Goal: Entertainment & Leisure: Browse casually

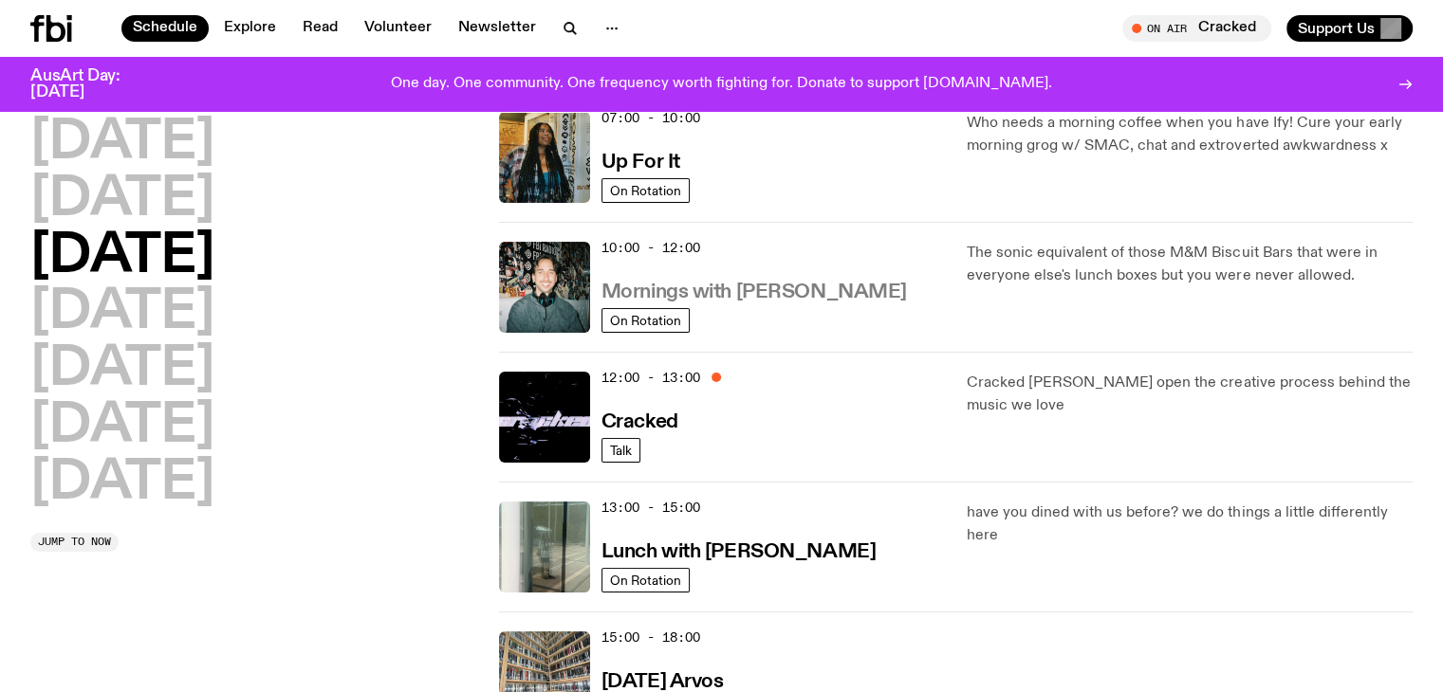
scroll to position [206, 0]
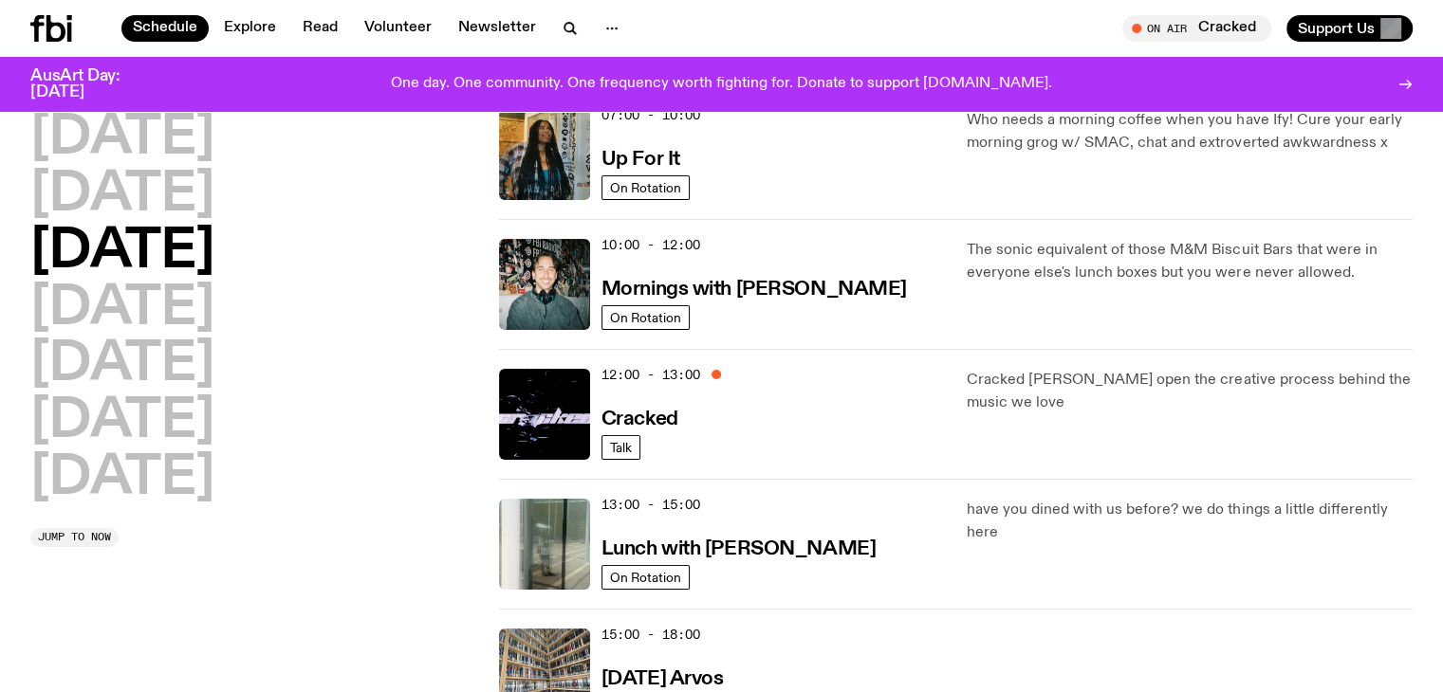
click at [60, 24] on icon at bounding box center [55, 28] width 19 height 27
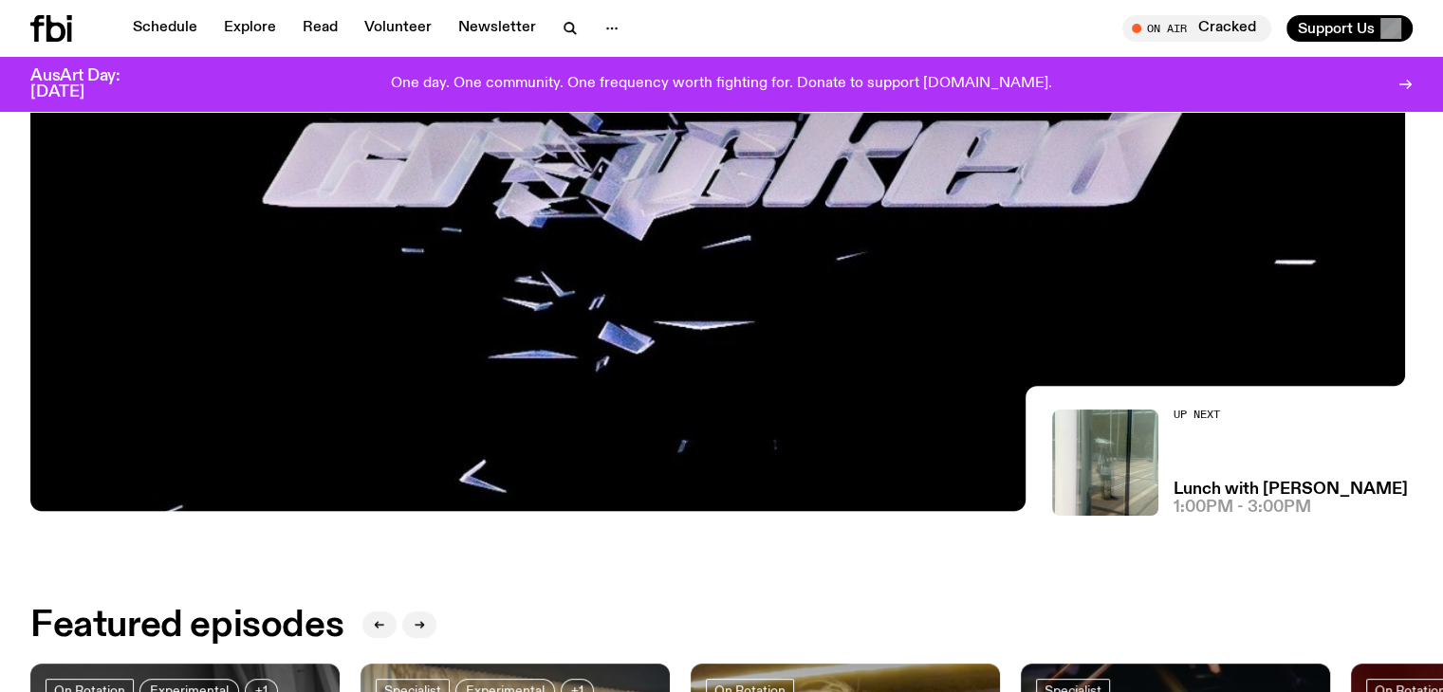
scroll to position [206, 0]
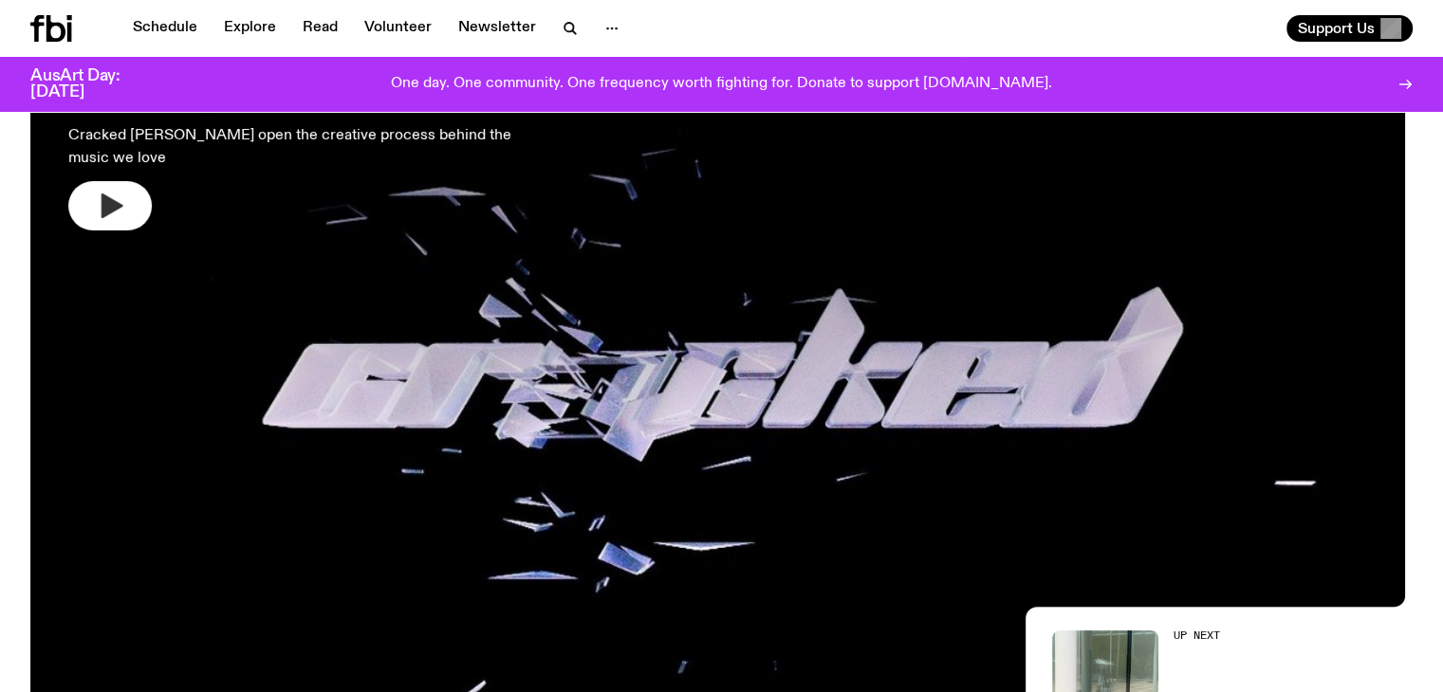
click at [125, 193] on icon "button" at bounding box center [110, 206] width 30 height 30
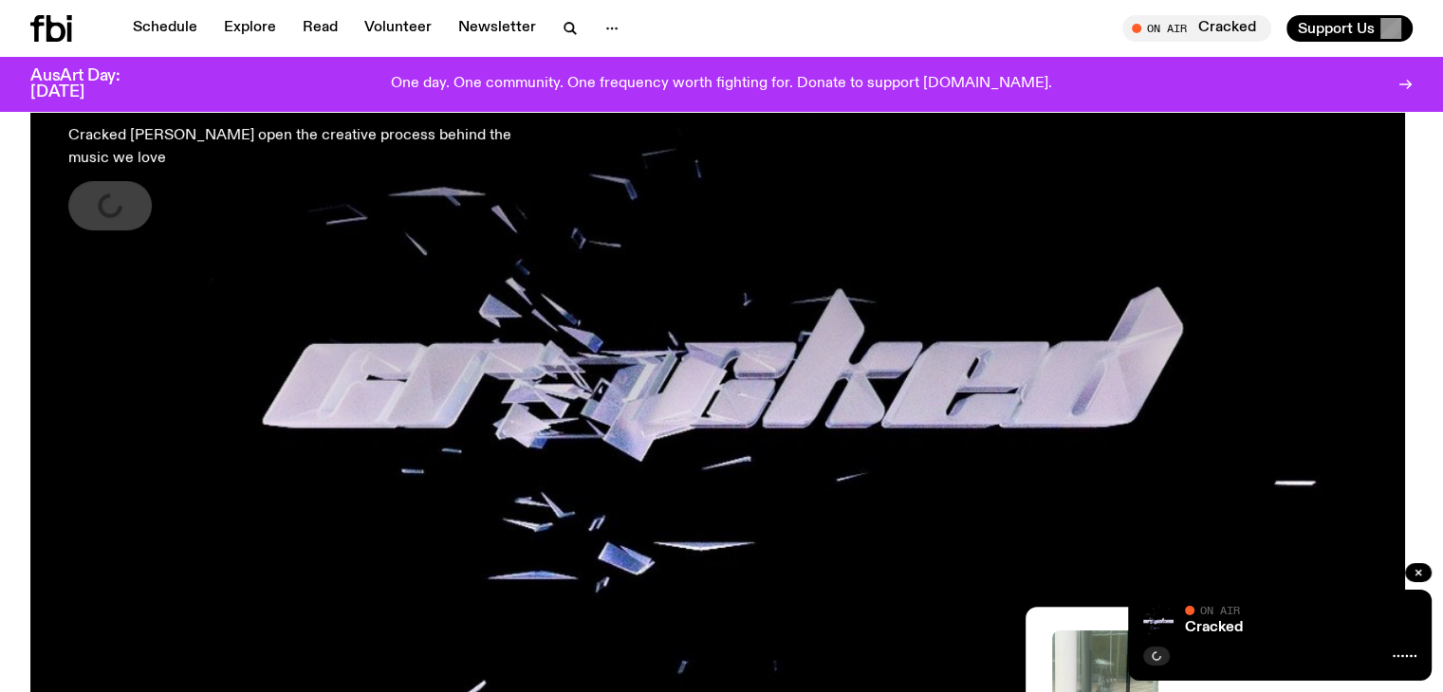
scroll to position [427, 0]
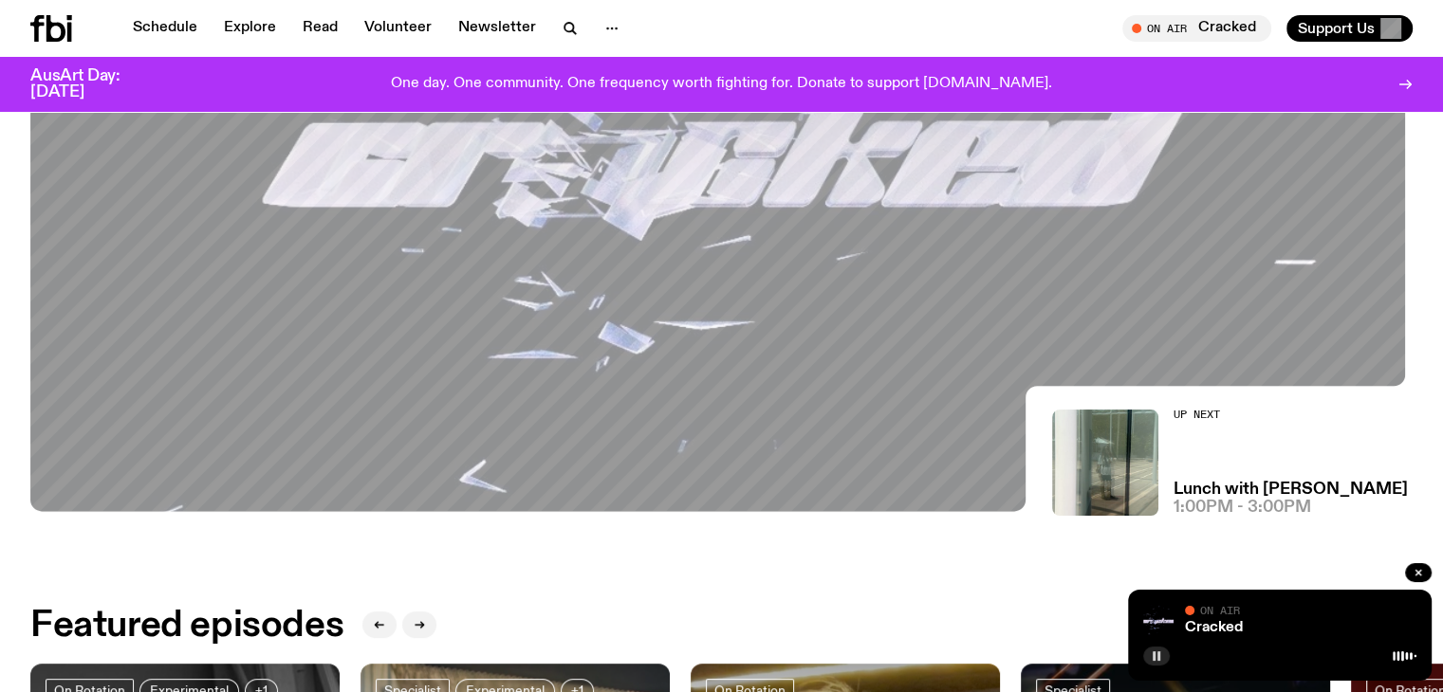
click at [1161, 658] on icon "button" at bounding box center [1156, 656] width 11 height 11
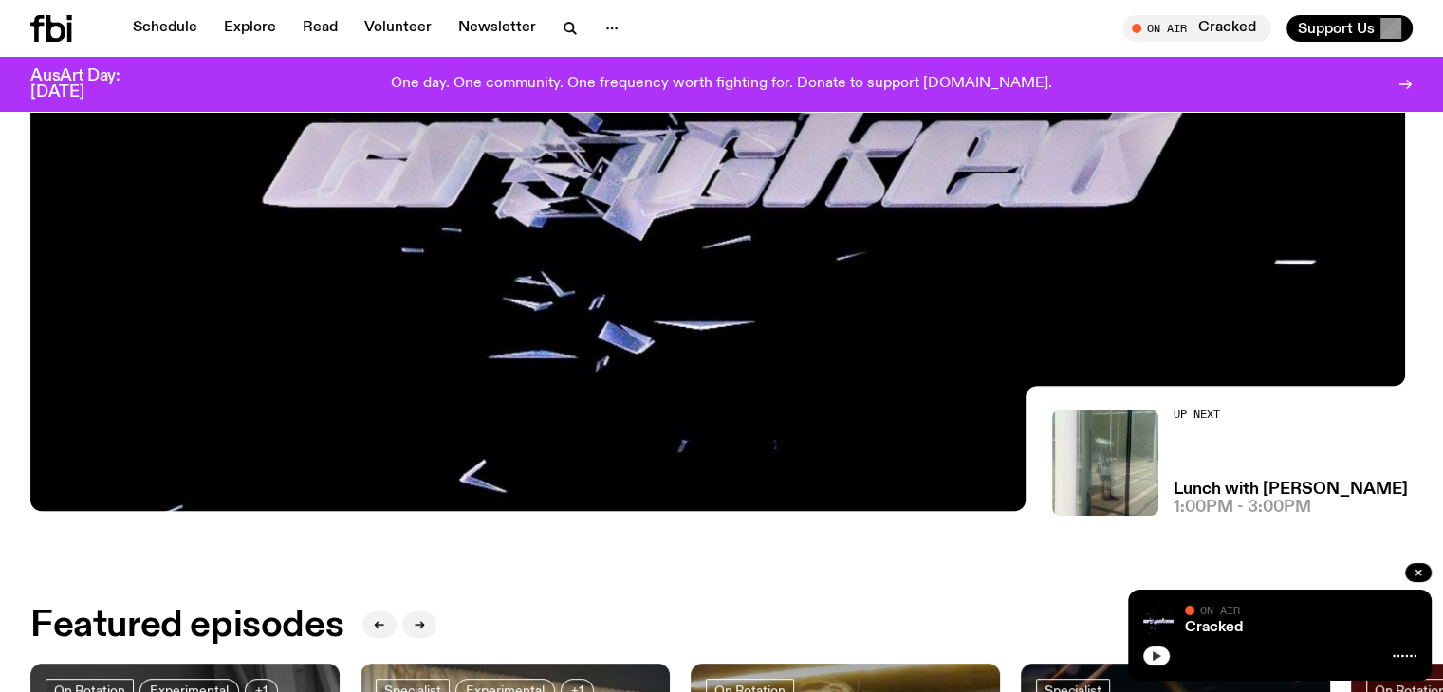
click at [1161, 665] on button "button" at bounding box center [1156, 656] width 27 height 19
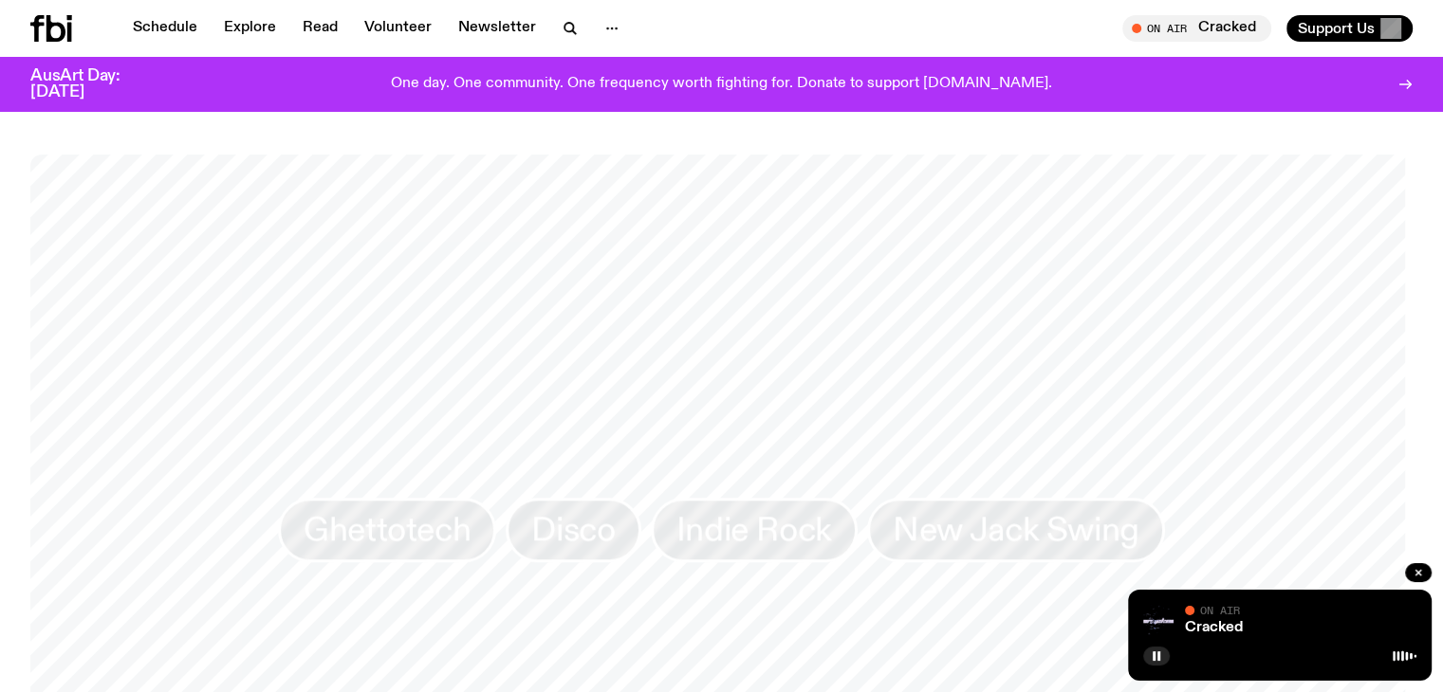
scroll to position [1755, 0]
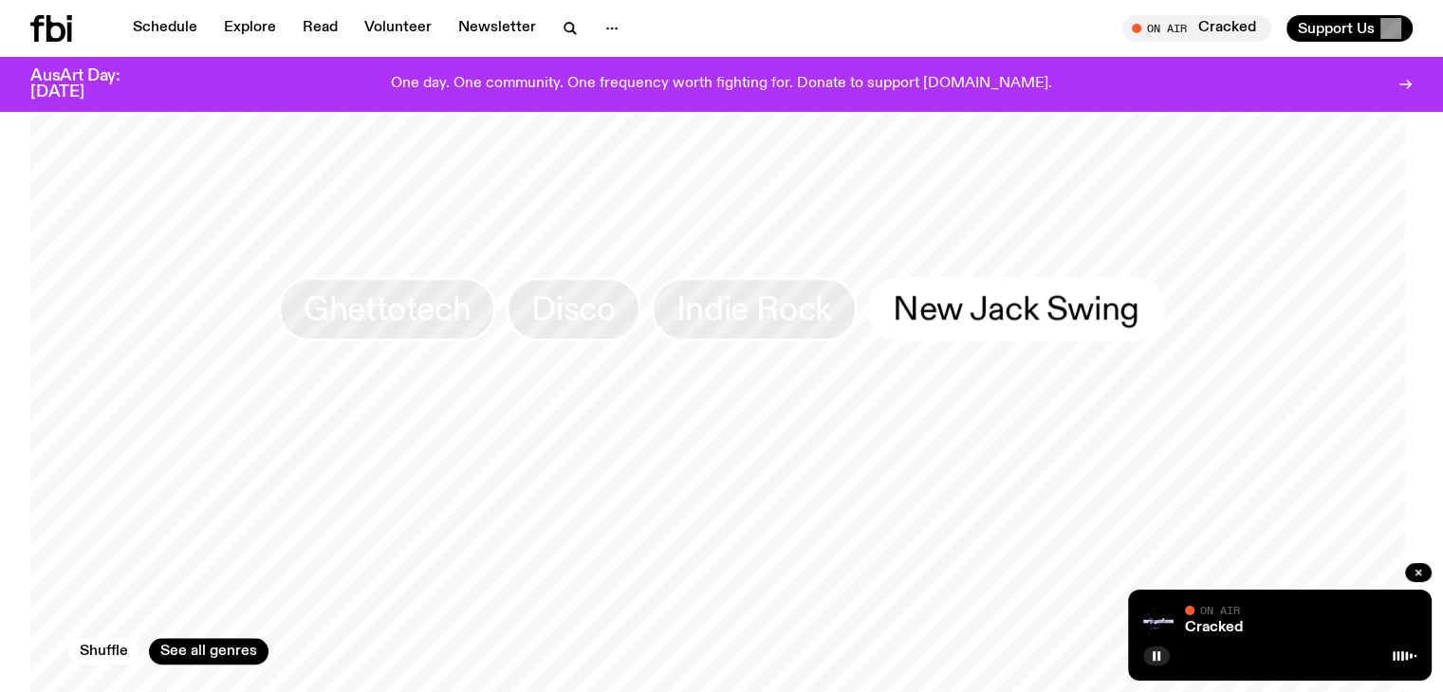
click at [905, 290] on span "New Jack Swing" at bounding box center [1016, 308] width 247 height 37
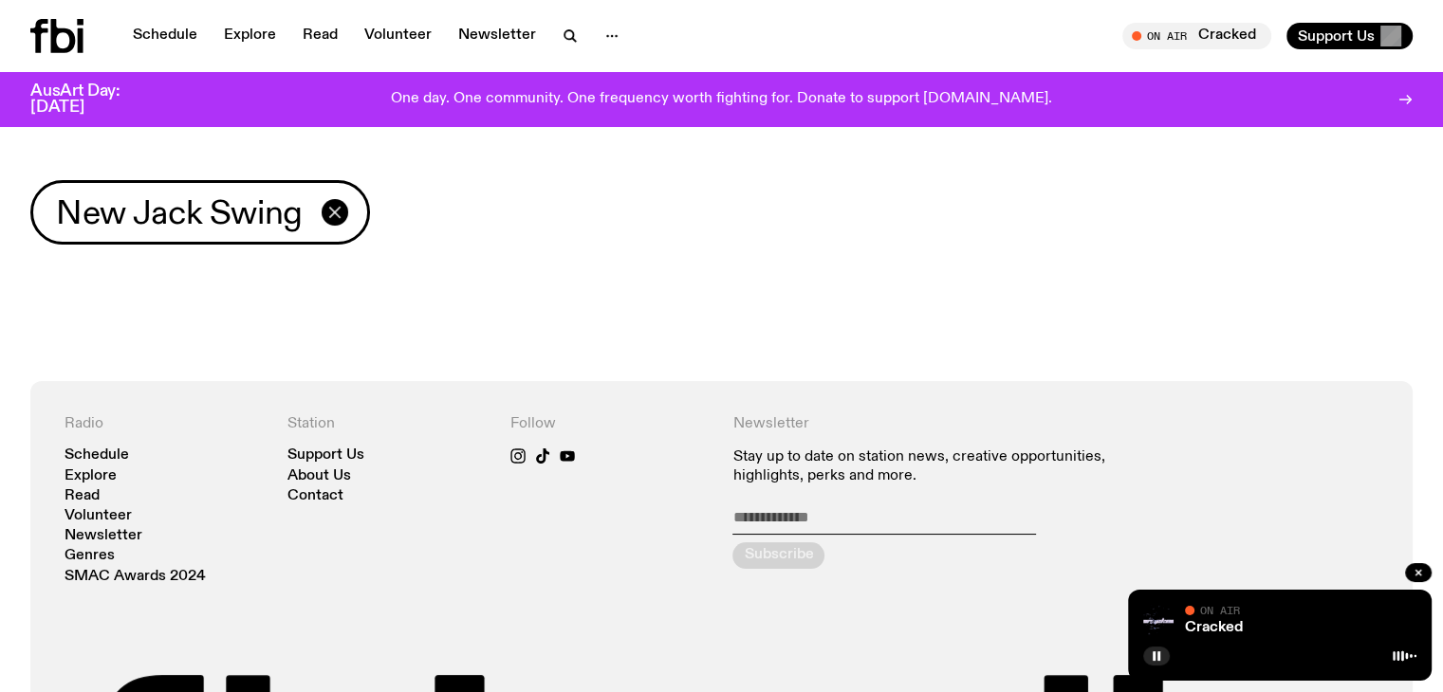
click at [329, 203] on icon "button" at bounding box center [334, 212] width 23 height 23
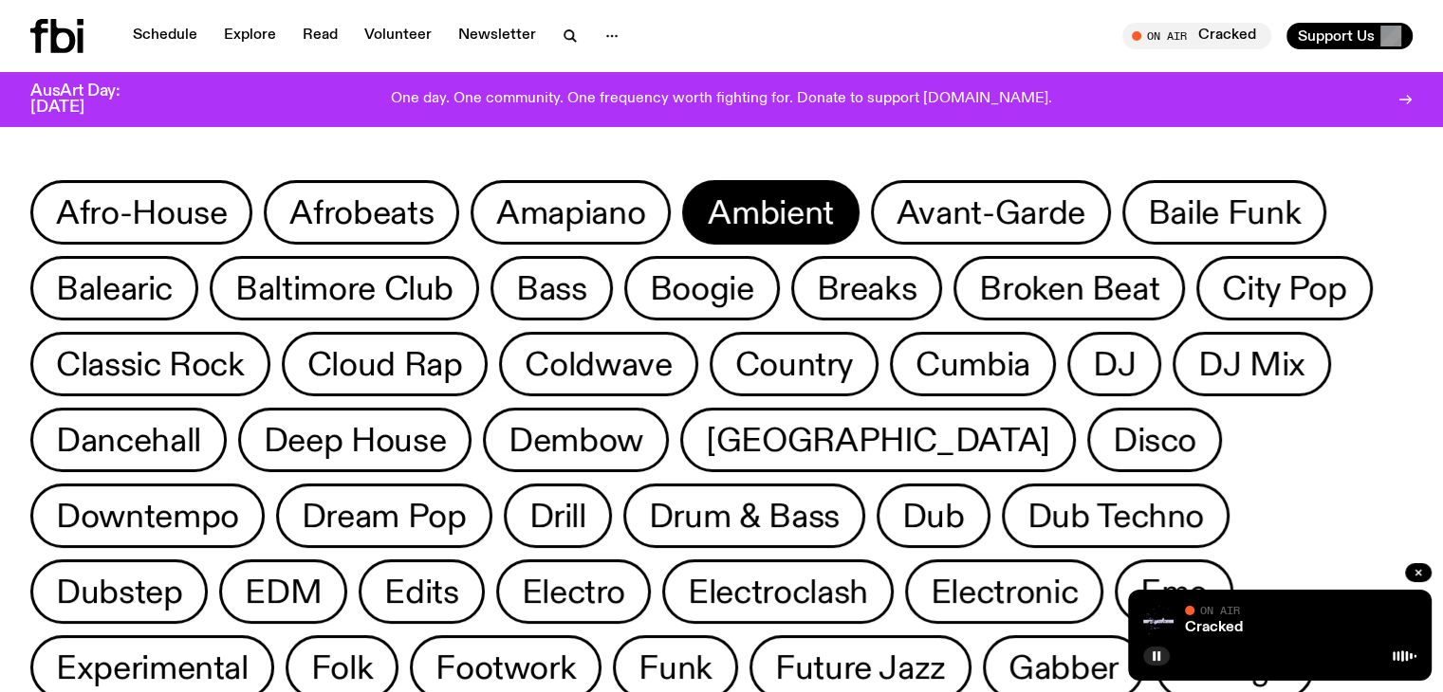
click at [815, 229] on span "Ambient" at bounding box center [770, 212] width 125 height 37
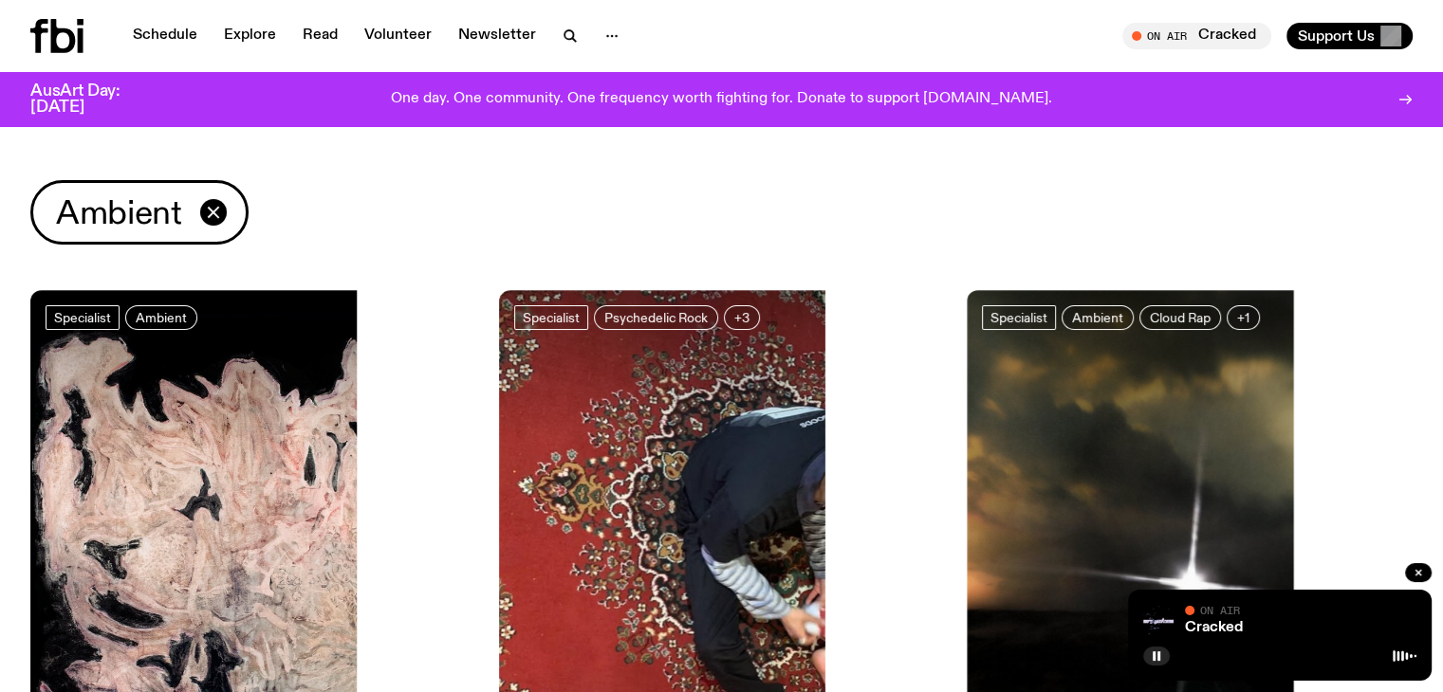
click at [83, 27] on icon at bounding box center [56, 36] width 53 height 34
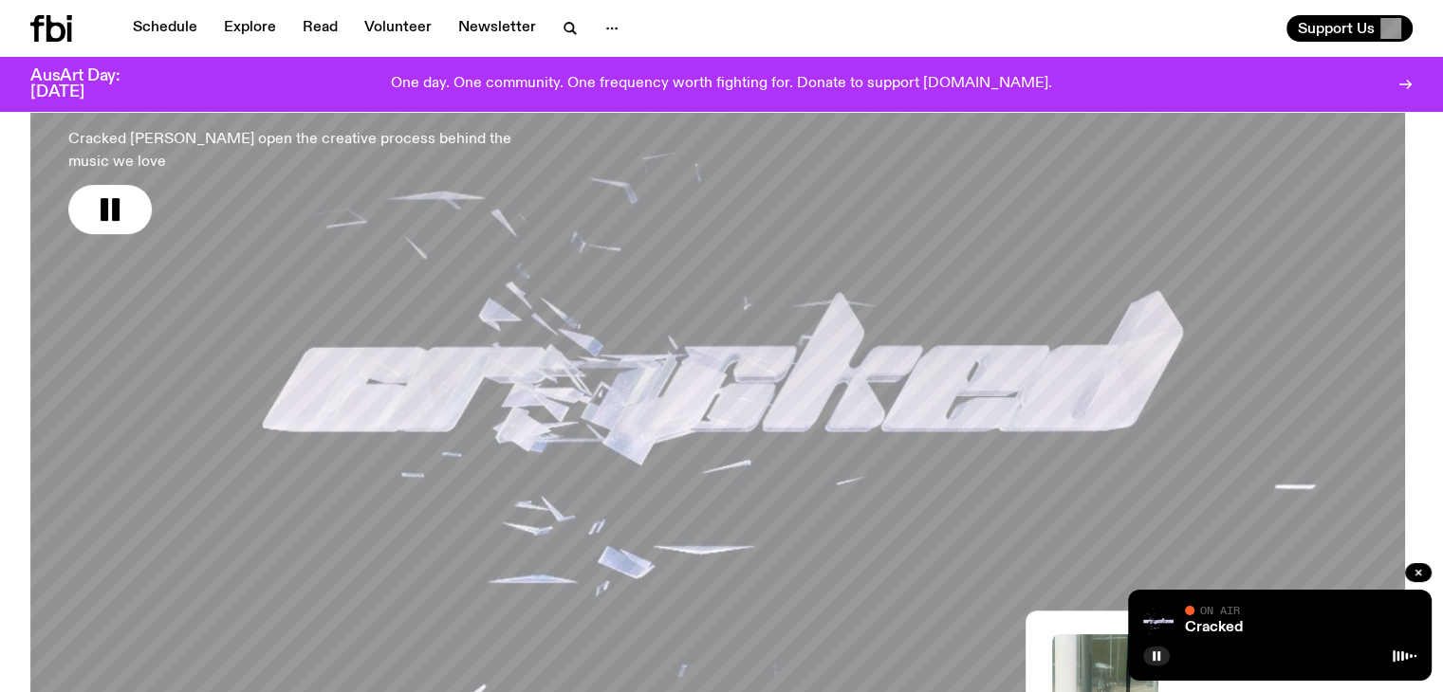
scroll to position [206, 0]
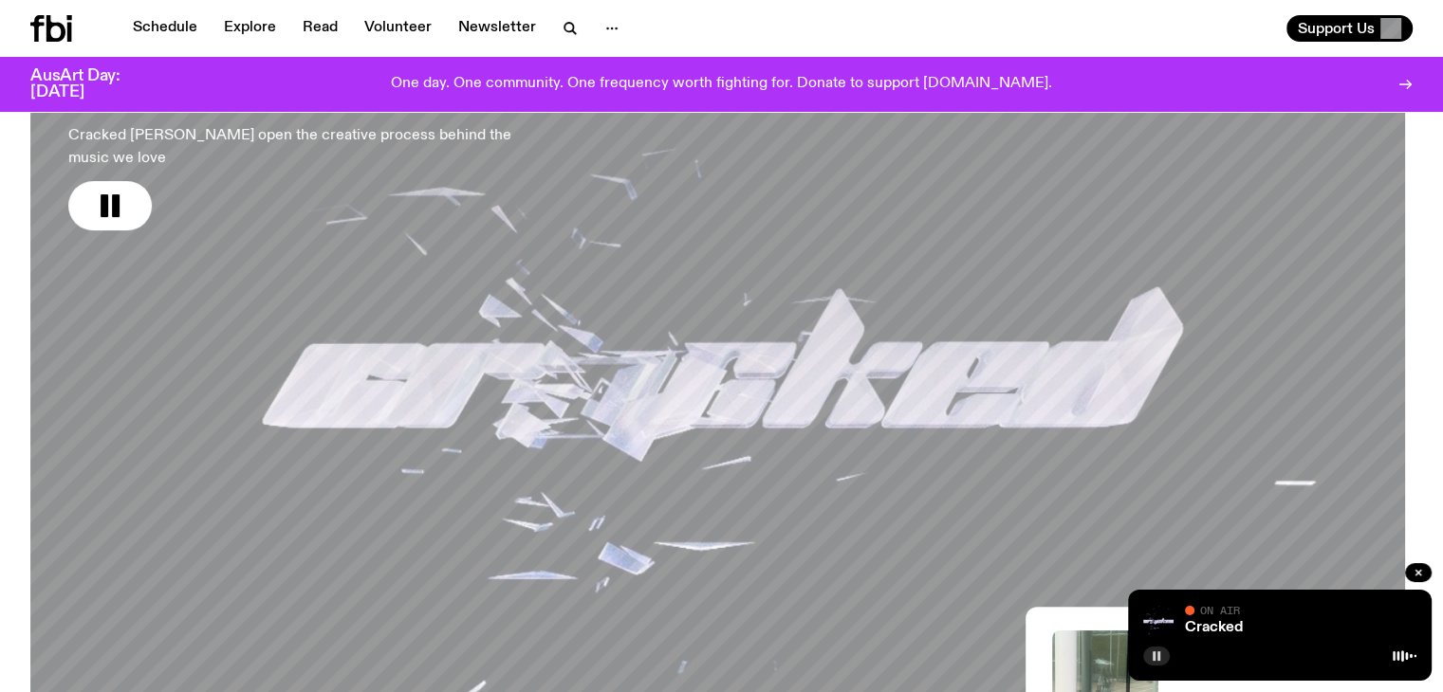
click at [1150, 656] on button "button" at bounding box center [1156, 656] width 27 height 19
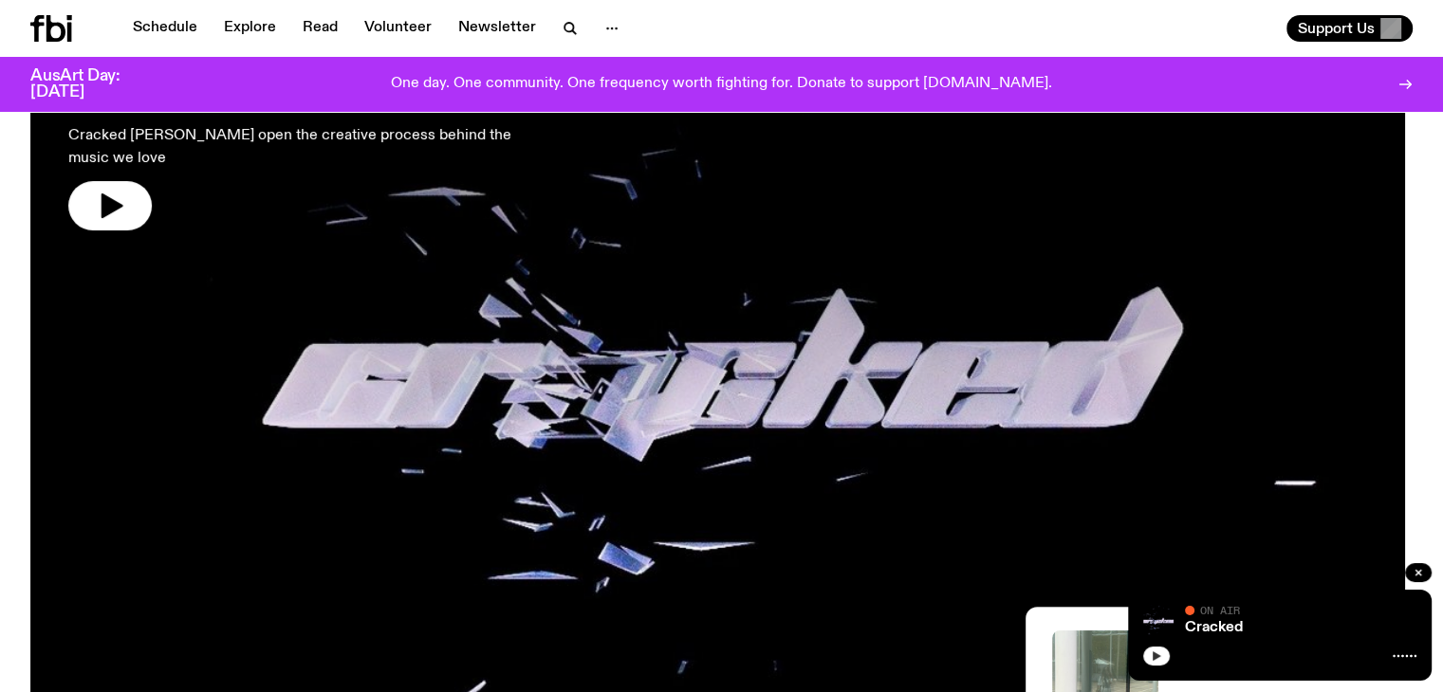
click at [1159, 661] on button "button" at bounding box center [1156, 656] width 27 height 19
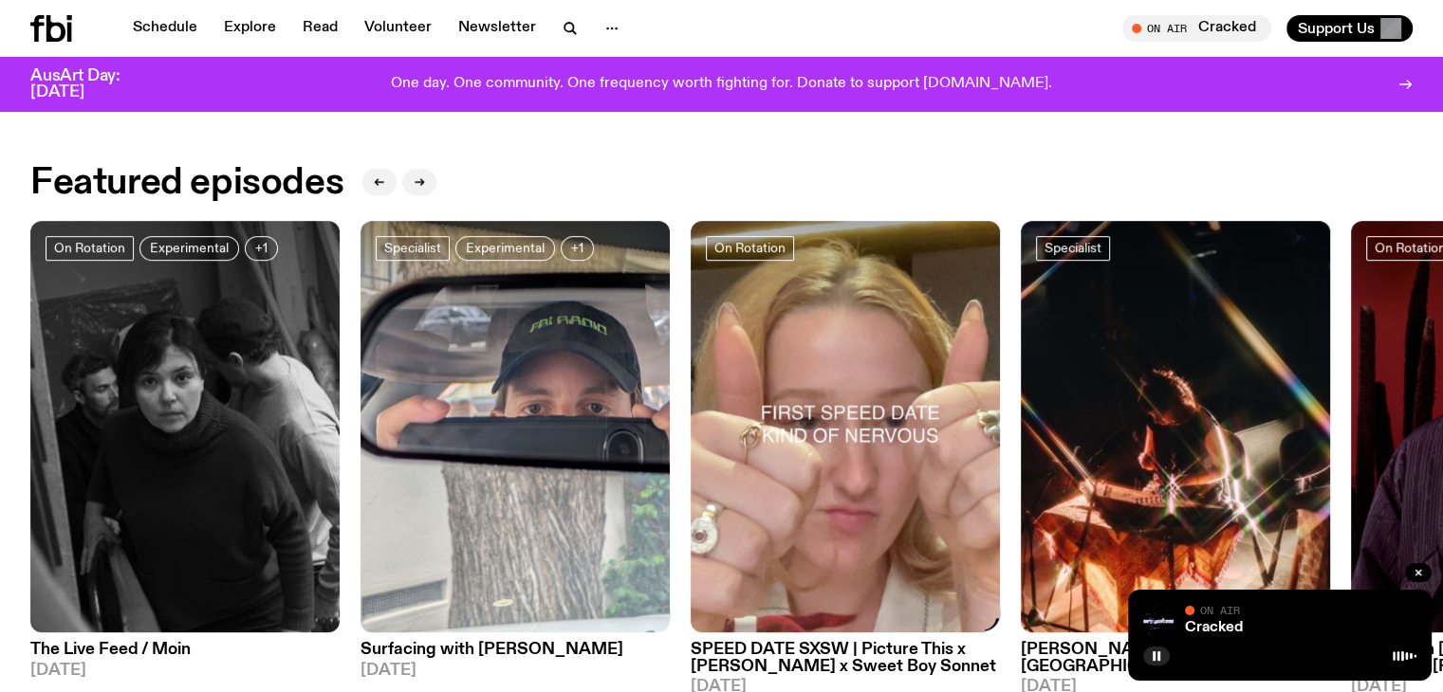
scroll to position [1091, 0]
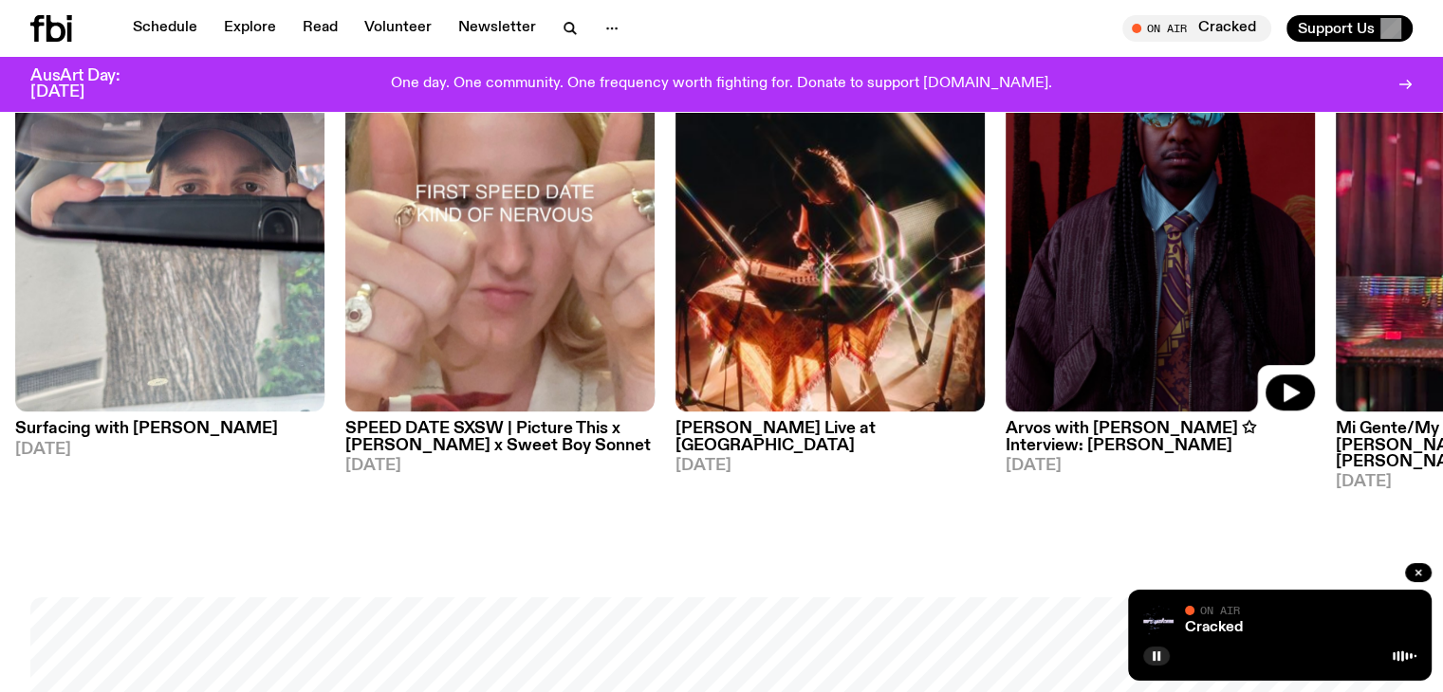
drag, startPoint x: 1380, startPoint y: 267, endPoint x: 855, endPoint y: 297, distance: 526.3
click at [1005, 296] on img at bounding box center [1159, 206] width 309 height 413
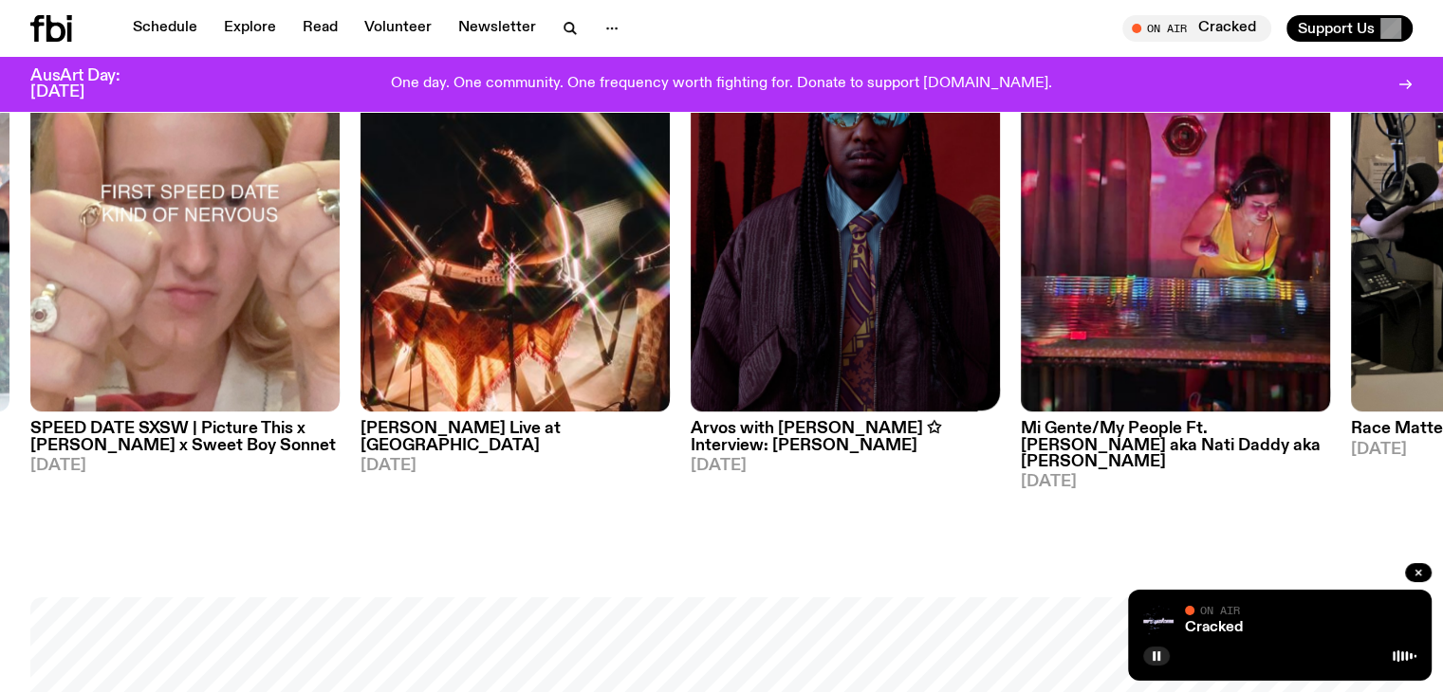
scroll to position [870, 0]
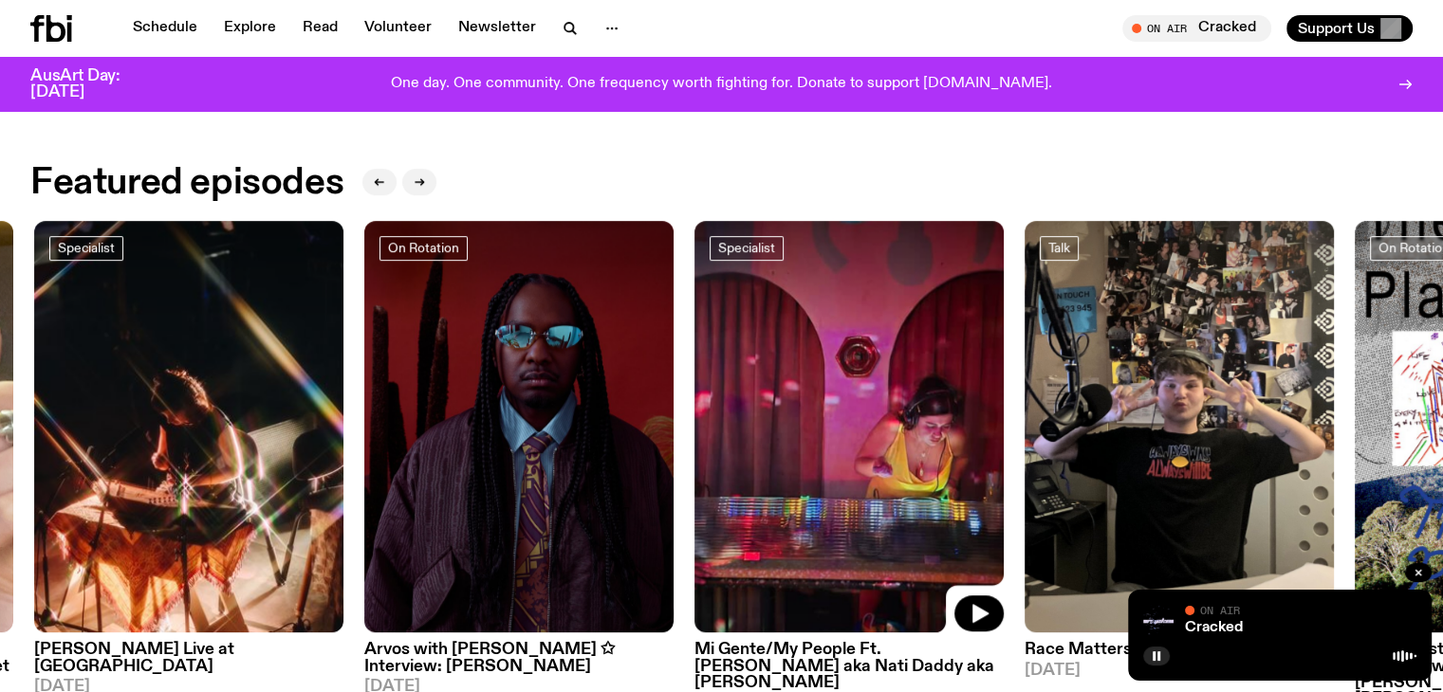
drag, startPoint x: 1162, startPoint y: 394, endPoint x: 878, endPoint y: 394, distance: 283.6
click at [880, 394] on img at bounding box center [848, 427] width 309 height 413
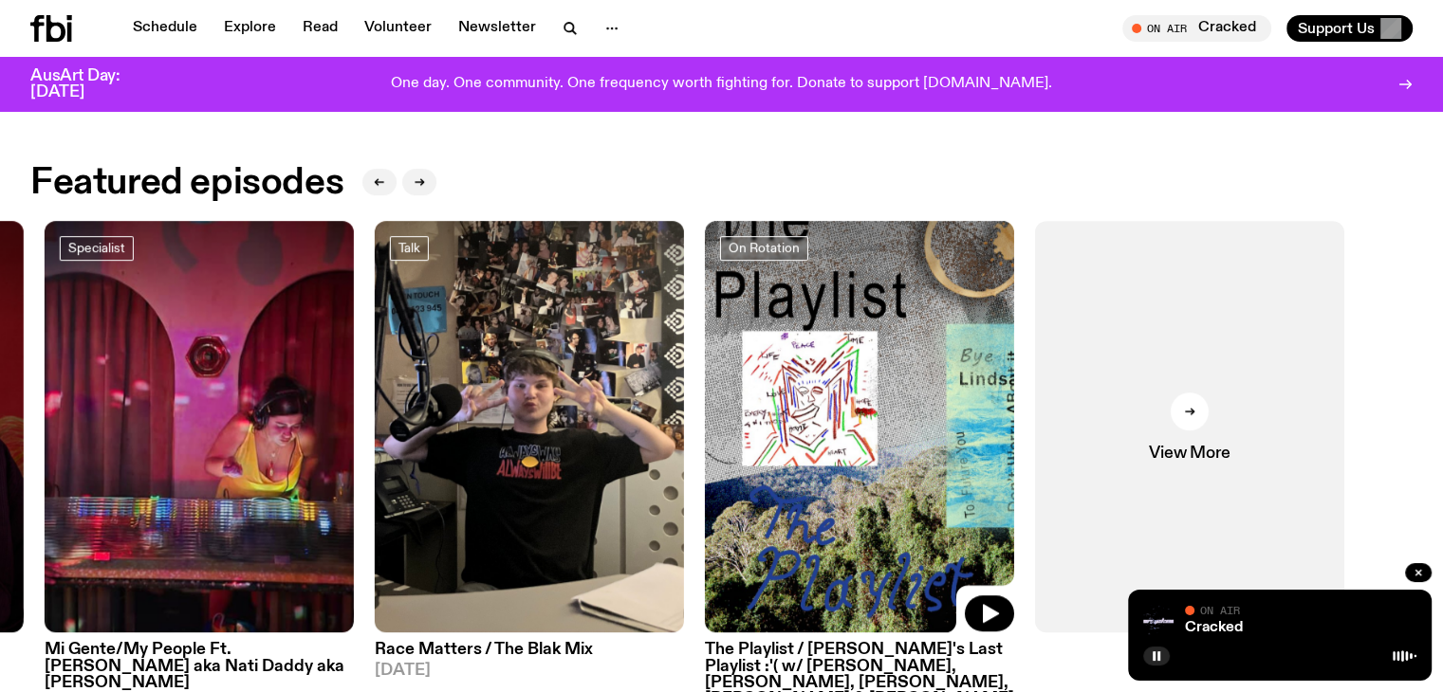
drag, startPoint x: 955, startPoint y: 414, endPoint x: 907, endPoint y: 414, distance: 48.4
click at [907, 414] on img at bounding box center [859, 427] width 309 height 413
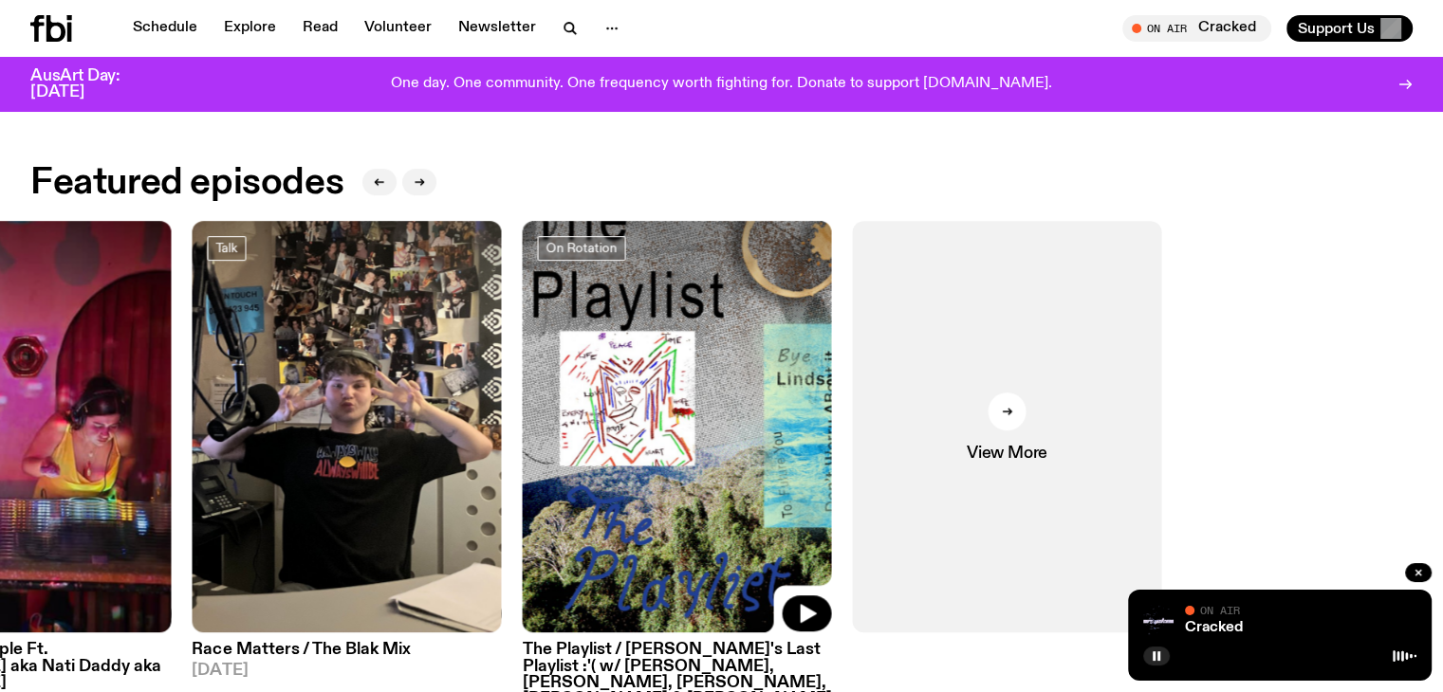
drag, startPoint x: 1008, startPoint y: 407, endPoint x: 547, endPoint y: 424, distance: 461.3
click at [607, 429] on img at bounding box center [676, 427] width 309 height 413
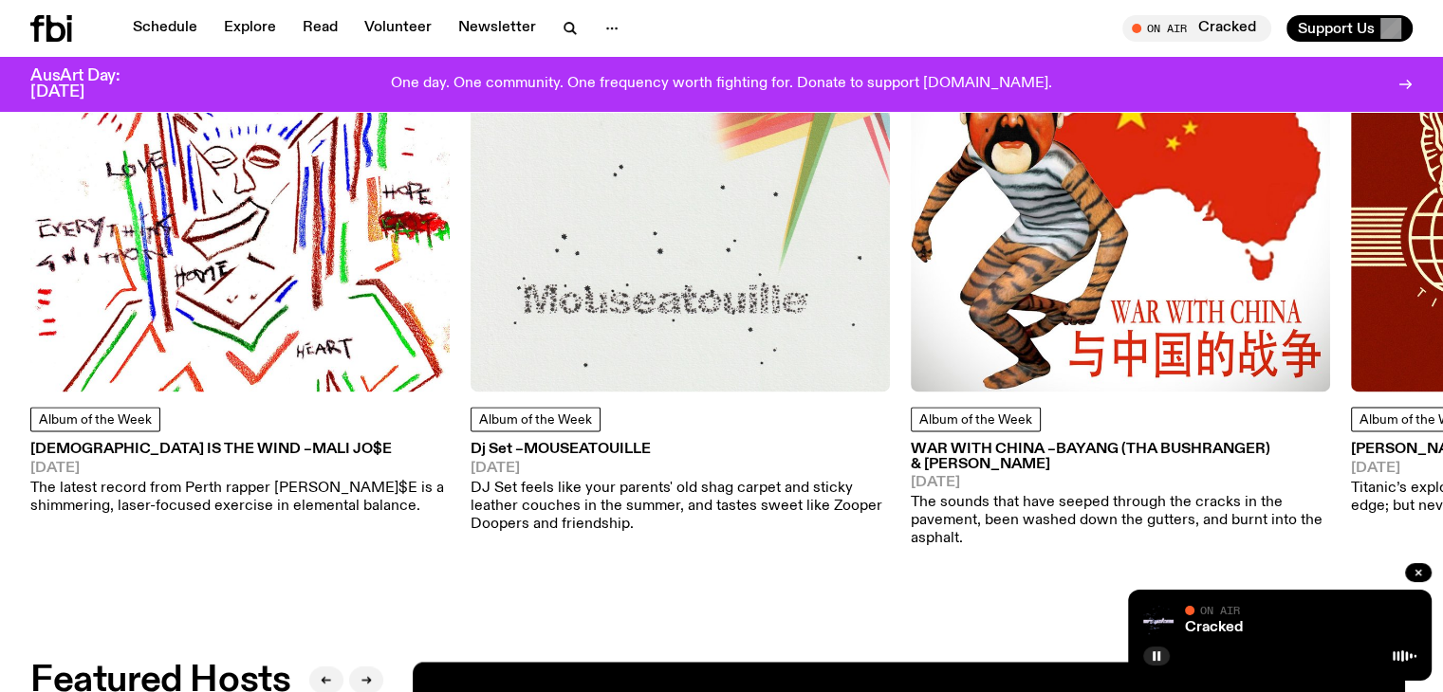
scroll to position [2419, 0]
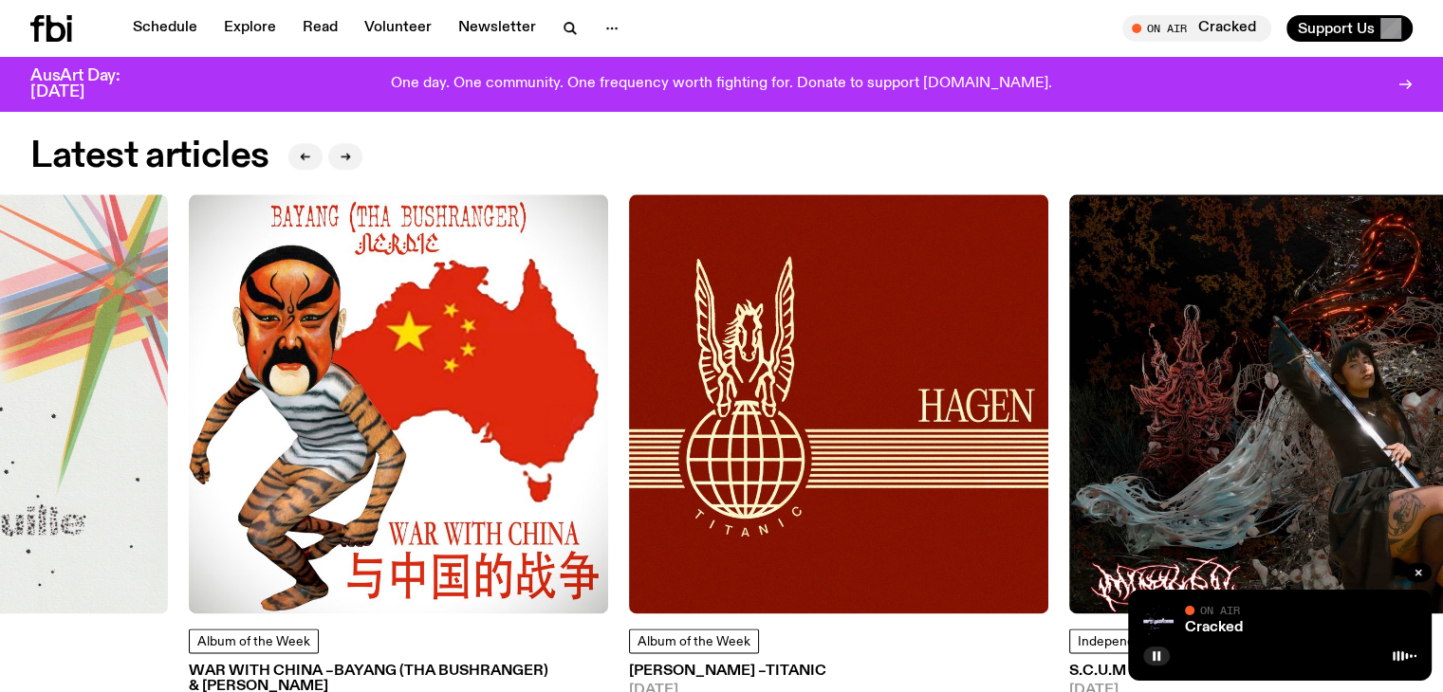
drag, startPoint x: 906, startPoint y: 433, endPoint x: 598, endPoint y: 431, distance: 307.3
click at [598, 431] on img at bounding box center [398, 403] width 419 height 419
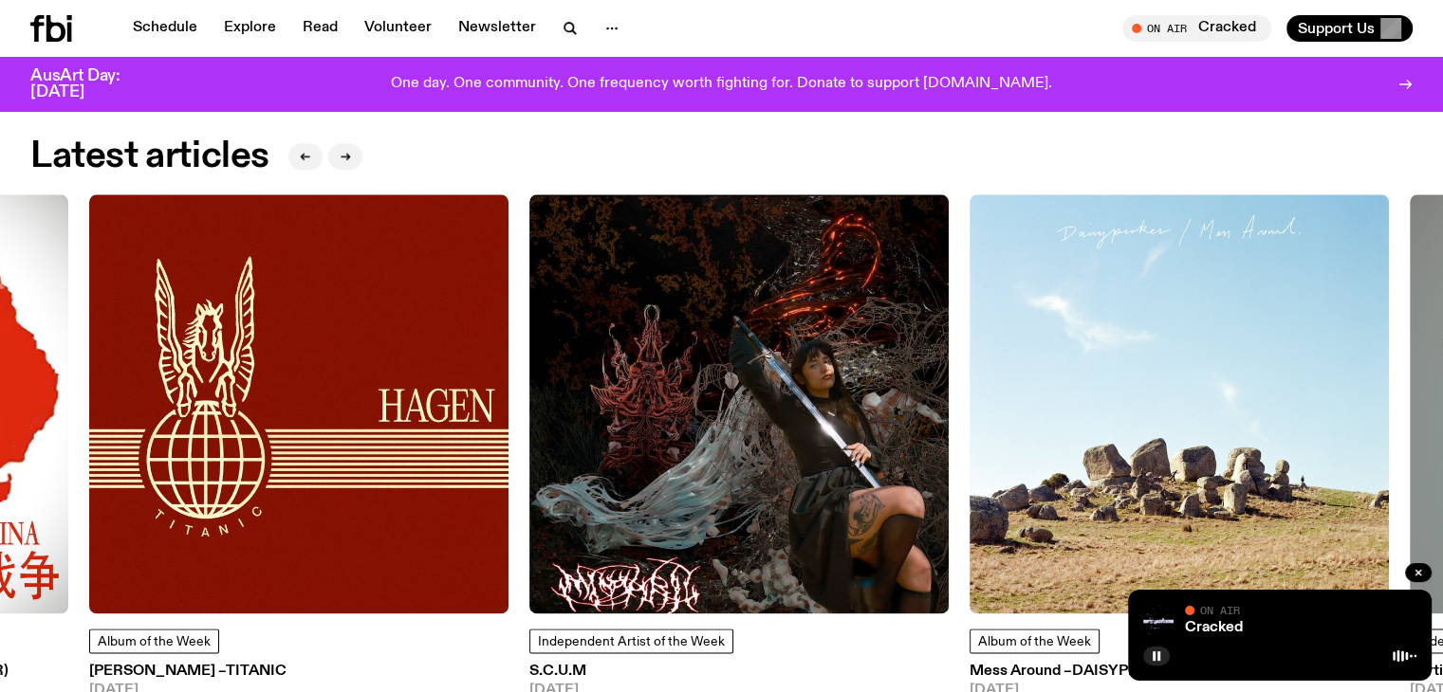
drag, startPoint x: 1053, startPoint y: 433, endPoint x: 738, endPoint y: 421, distance: 315.1
click at [738, 421] on img at bounding box center [738, 403] width 419 height 419
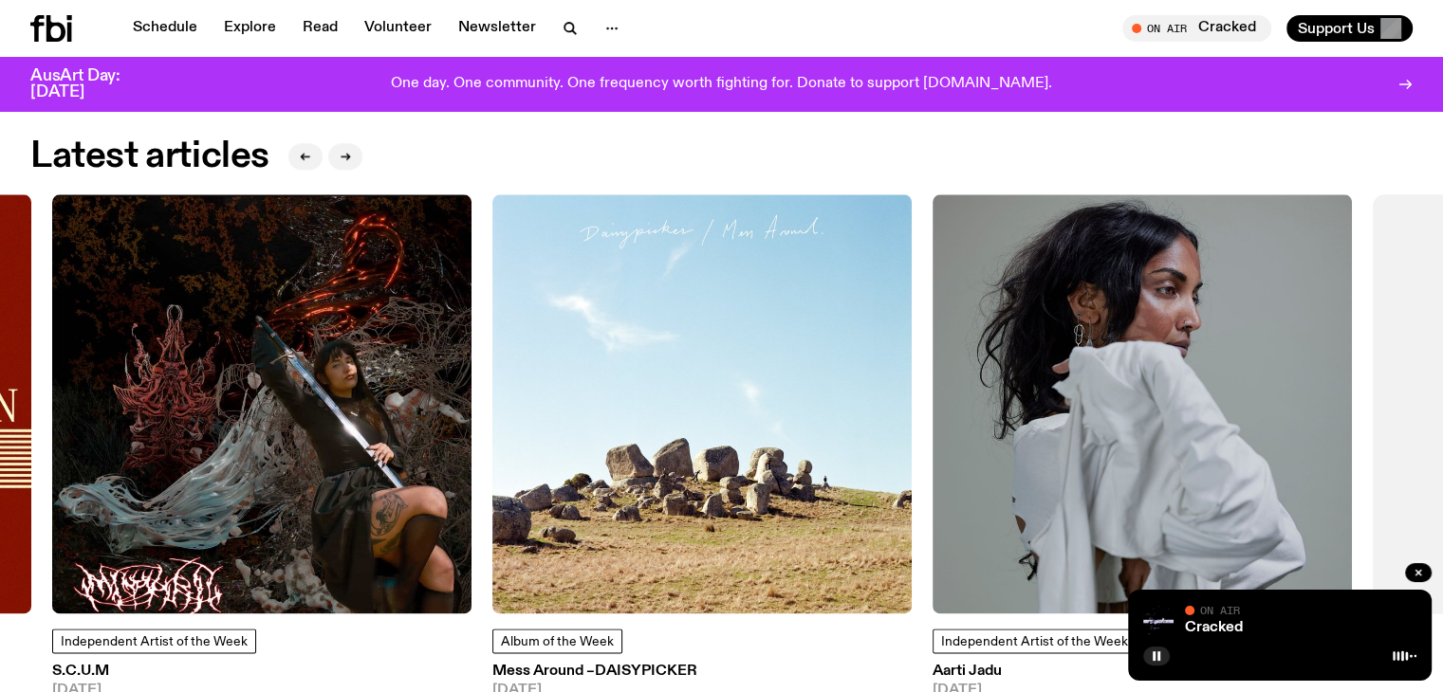
drag, startPoint x: 1024, startPoint y: 414, endPoint x: 675, endPoint y: 396, distance: 349.5
click at [675, 396] on img at bounding box center [701, 403] width 419 height 419
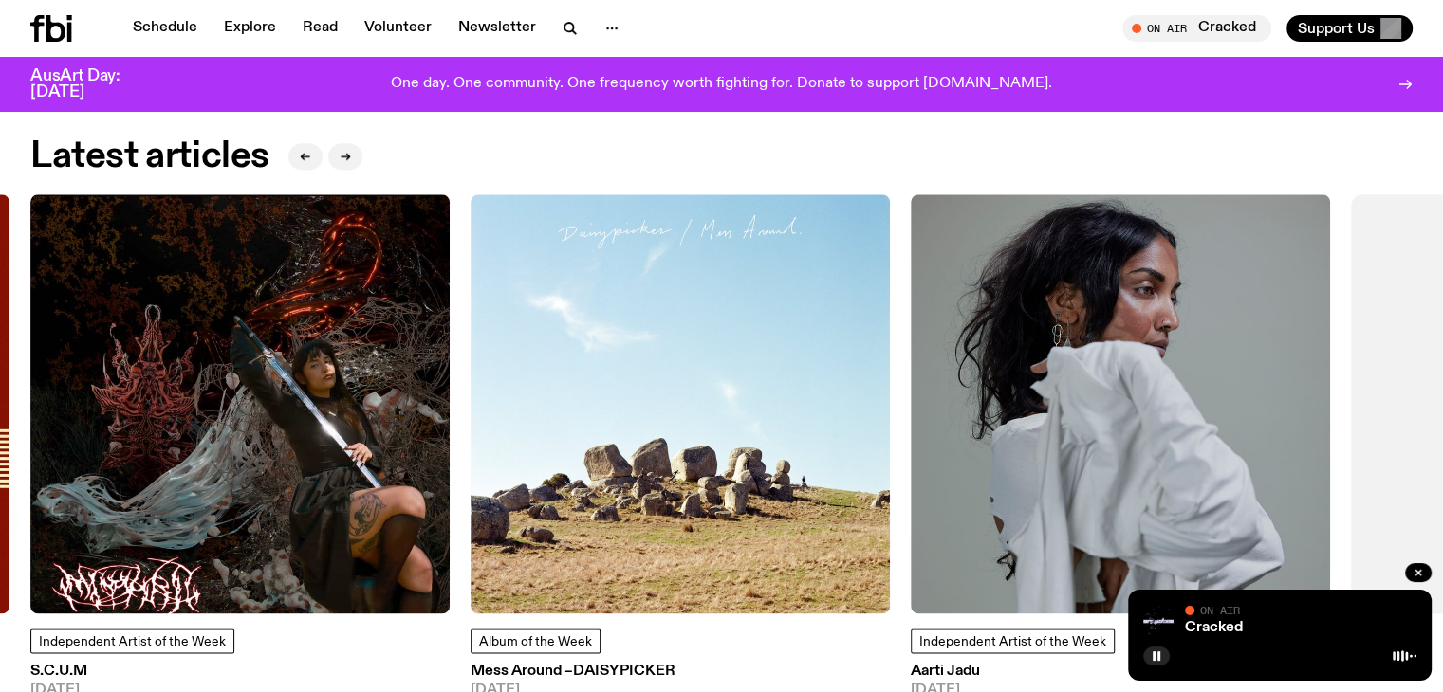
drag, startPoint x: 1009, startPoint y: 445, endPoint x: 608, endPoint y: 438, distance: 401.3
click at [911, 443] on img at bounding box center [1120, 403] width 419 height 419
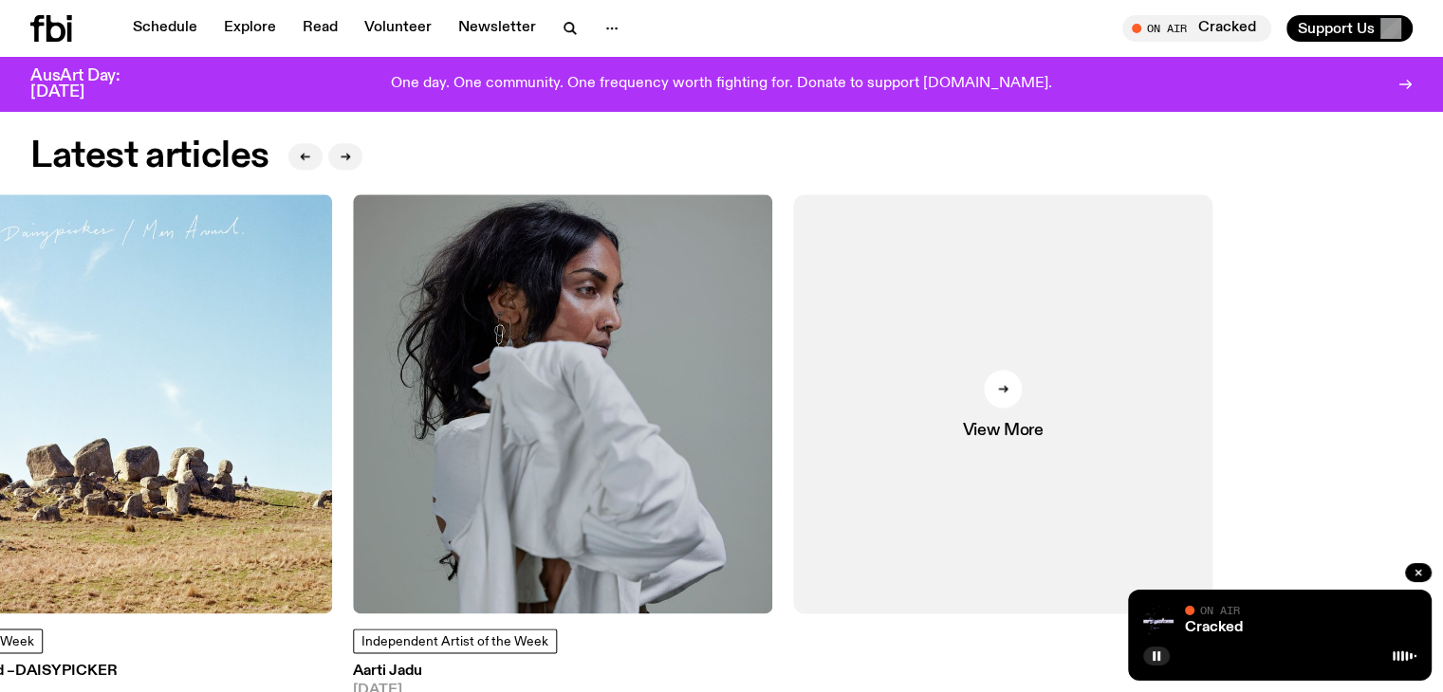
drag, startPoint x: 714, startPoint y: 438, endPoint x: 573, endPoint y: 439, distance: 141.3
click at [575, 441] on img at bounding box center [562, 403] width 419 height 419
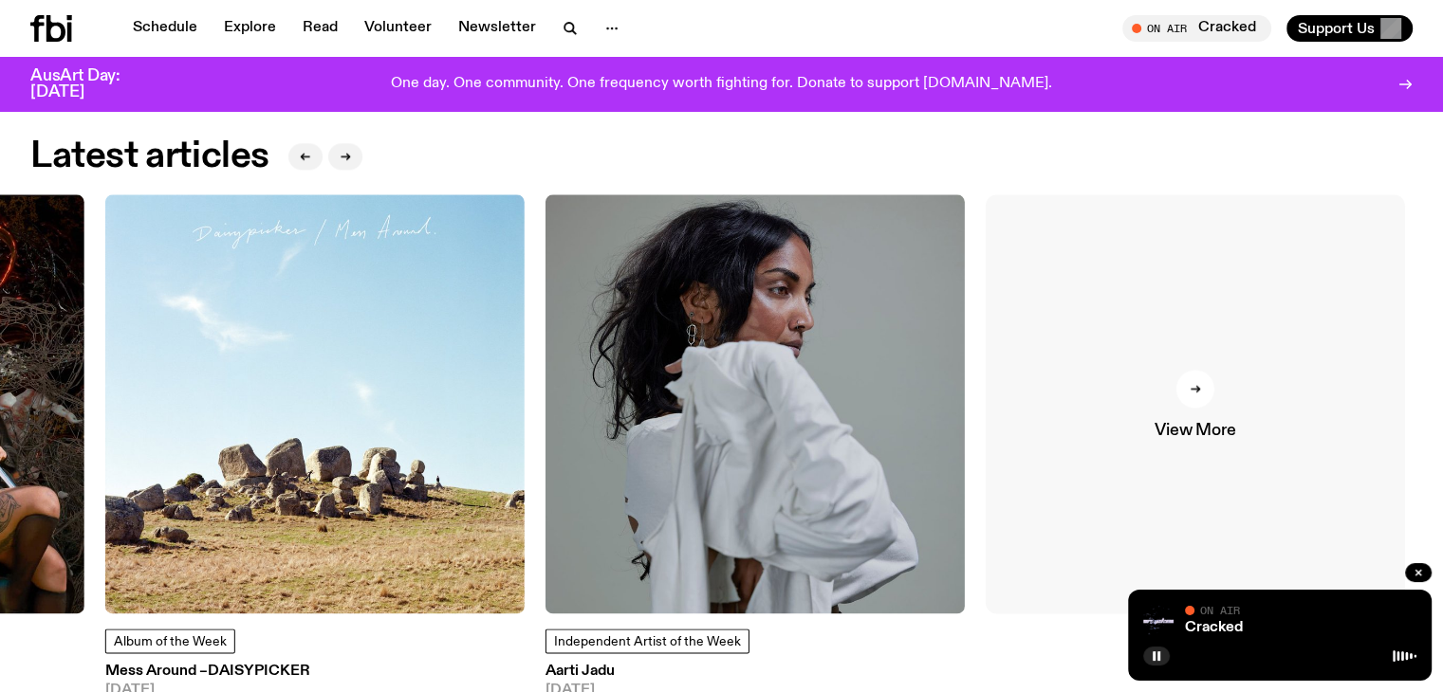
click at [1206, 370] on div at bounding box center [1195, 389] width 38 height 38
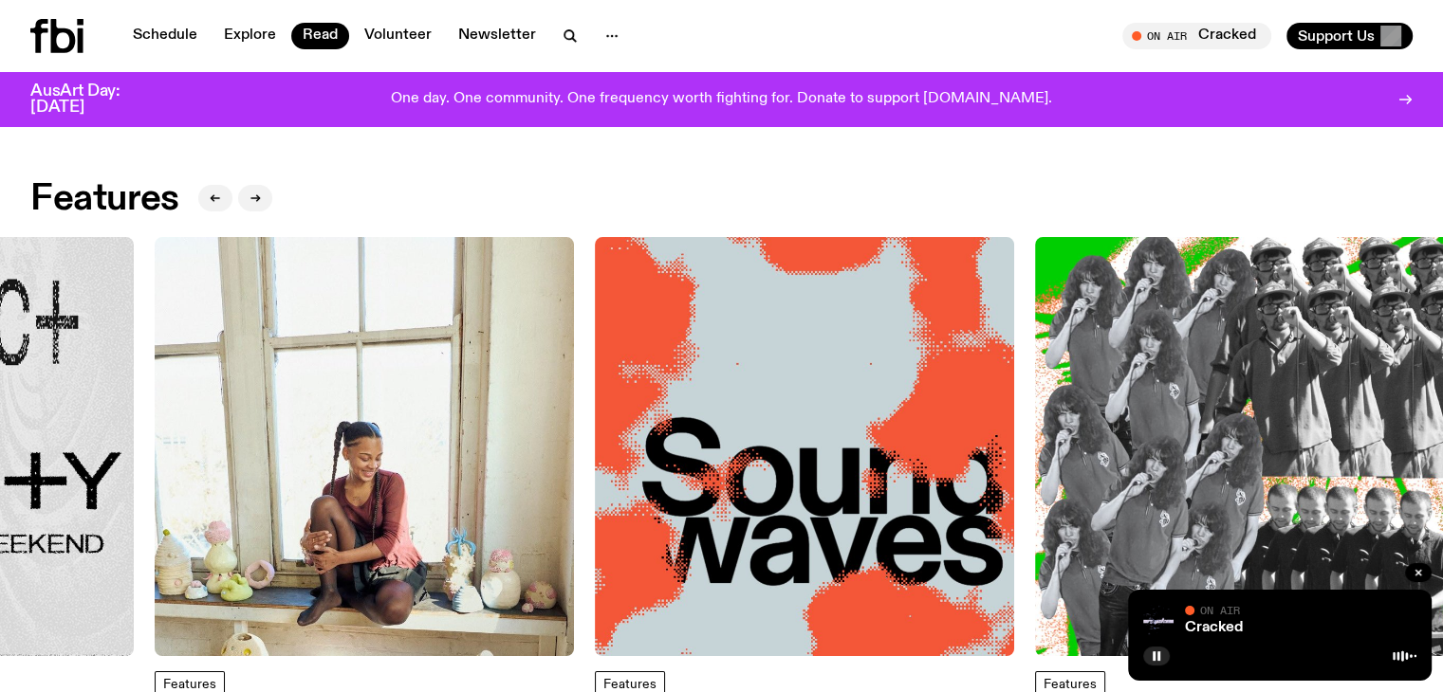
drag, startPoint x: 967, startPoint y: 350, endPoint x: 398, endPoint y: 359, distance: 569.2
click at [595, 371] on img at bounding box center [804, 446] width 419 height 419
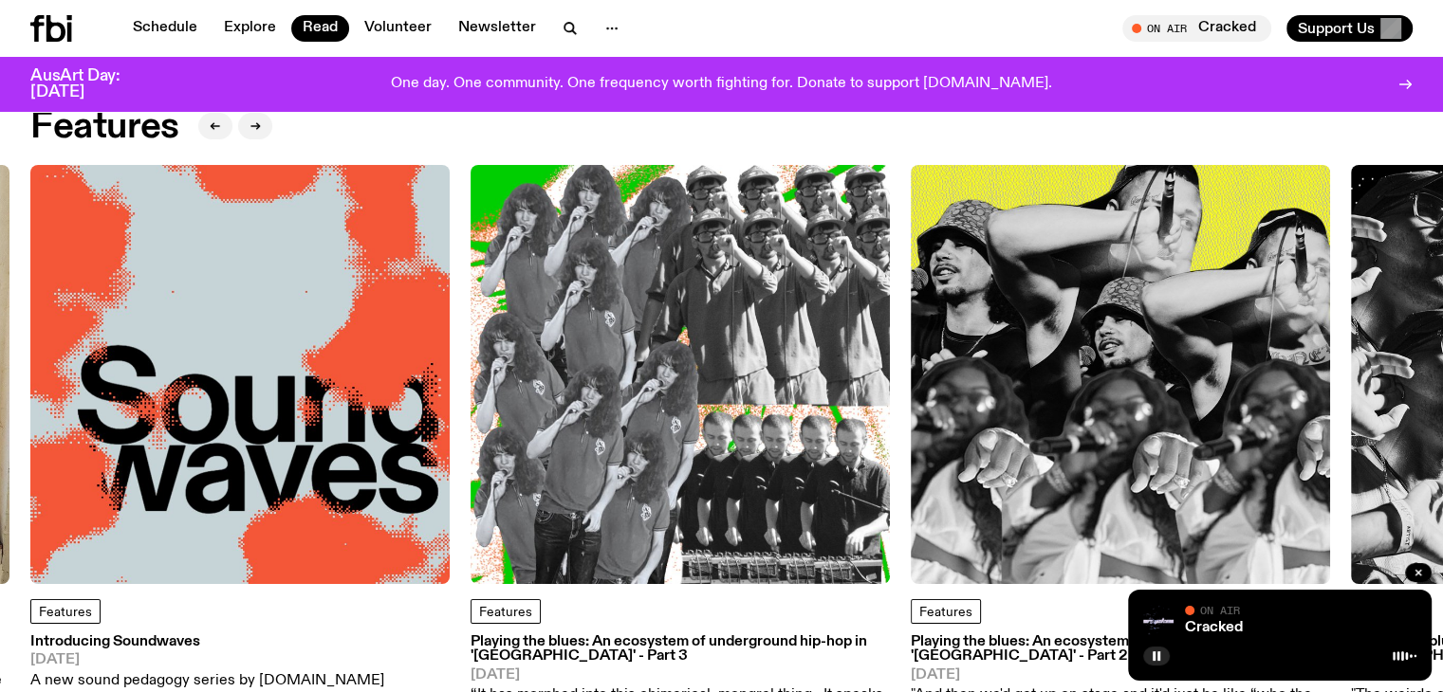
scroll to position [64, 0]
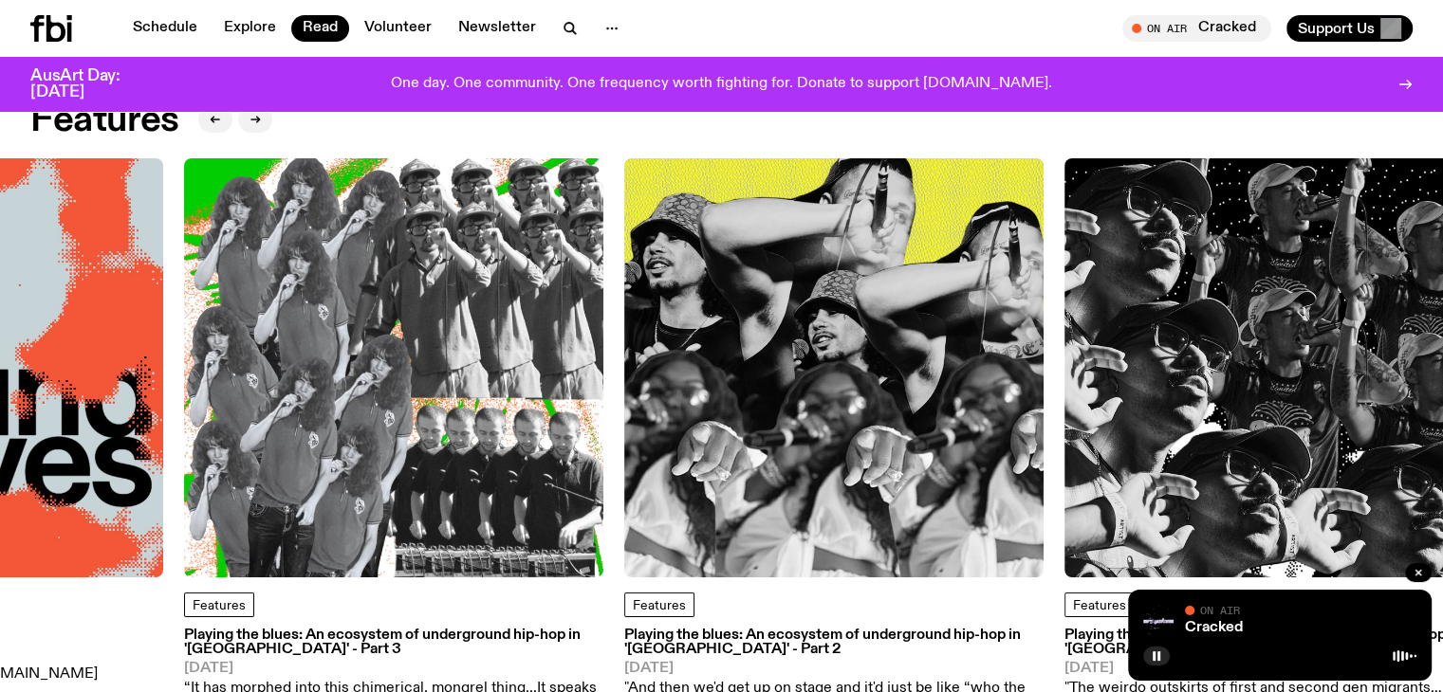
drag, startPoint x: 968, startPoint y: 304, endPoint x: 470, endPoint y: 290, distance: 498.2
click at [624, 294] on img at bounding box center [833, 367] width 419 height 419
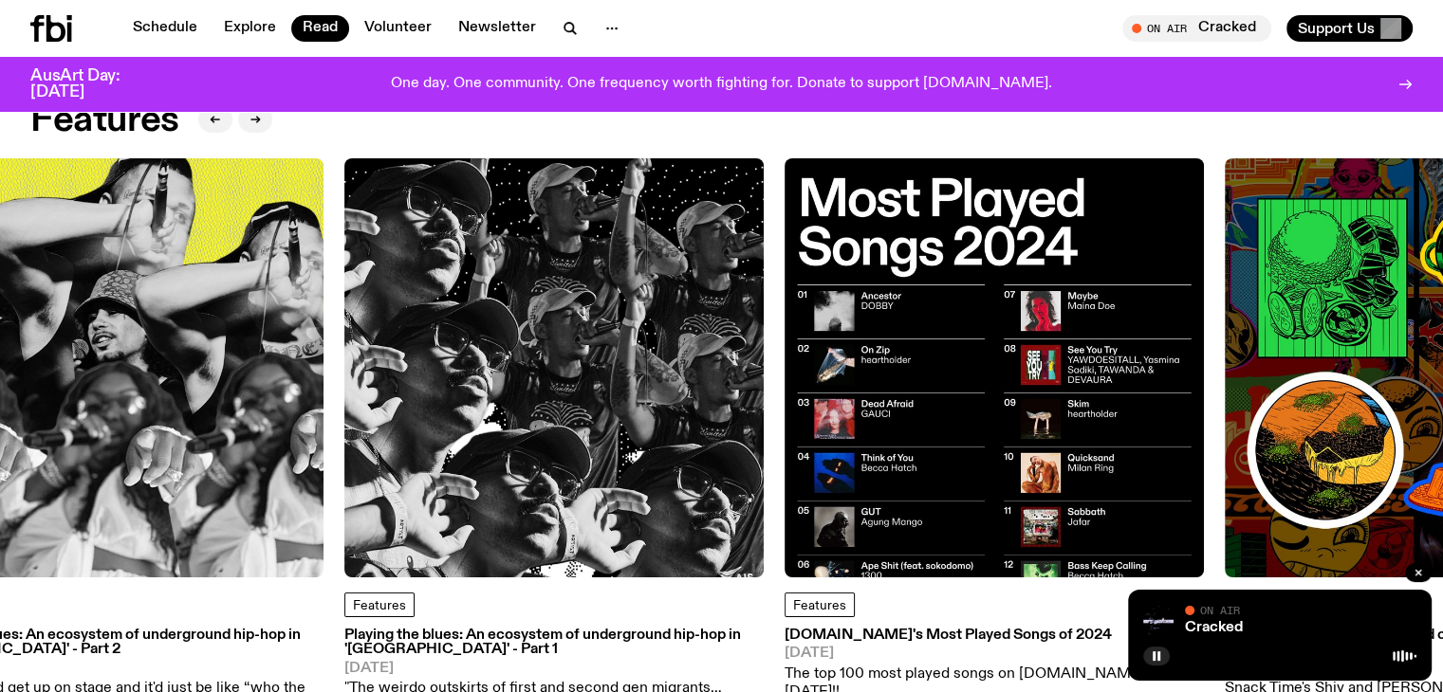
drag, startPoint x: 1034, startPoint y: 347, endPoint x: 649, endPoint y: 353, distance: 385.1
click at [784, 353] on img at bounding box center [993, 367] width 419 height 419
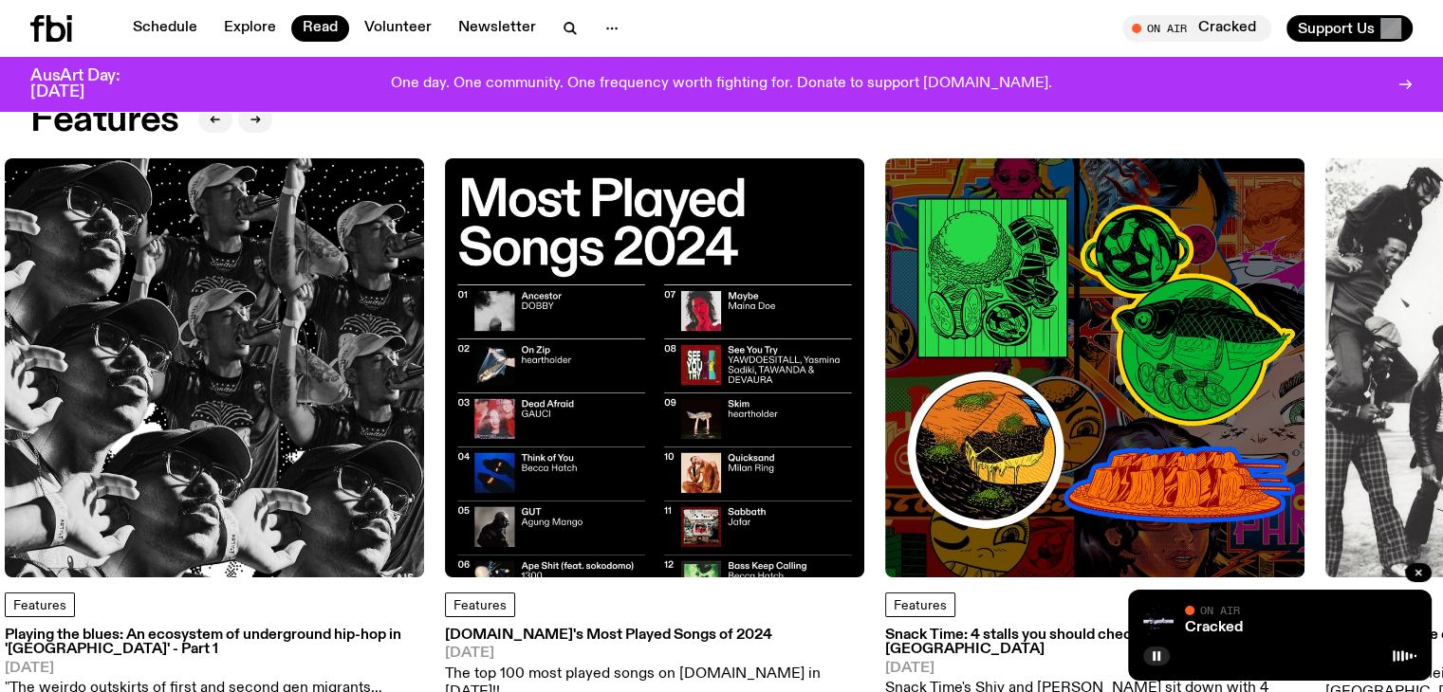
drag, startPoint x: 1047, startPoint y: 360, endPoint x: 295, endPoint y: 345, distance: 752.3
click at [885, 345] on img at bounding box center [1094, 367] width 419 height 419
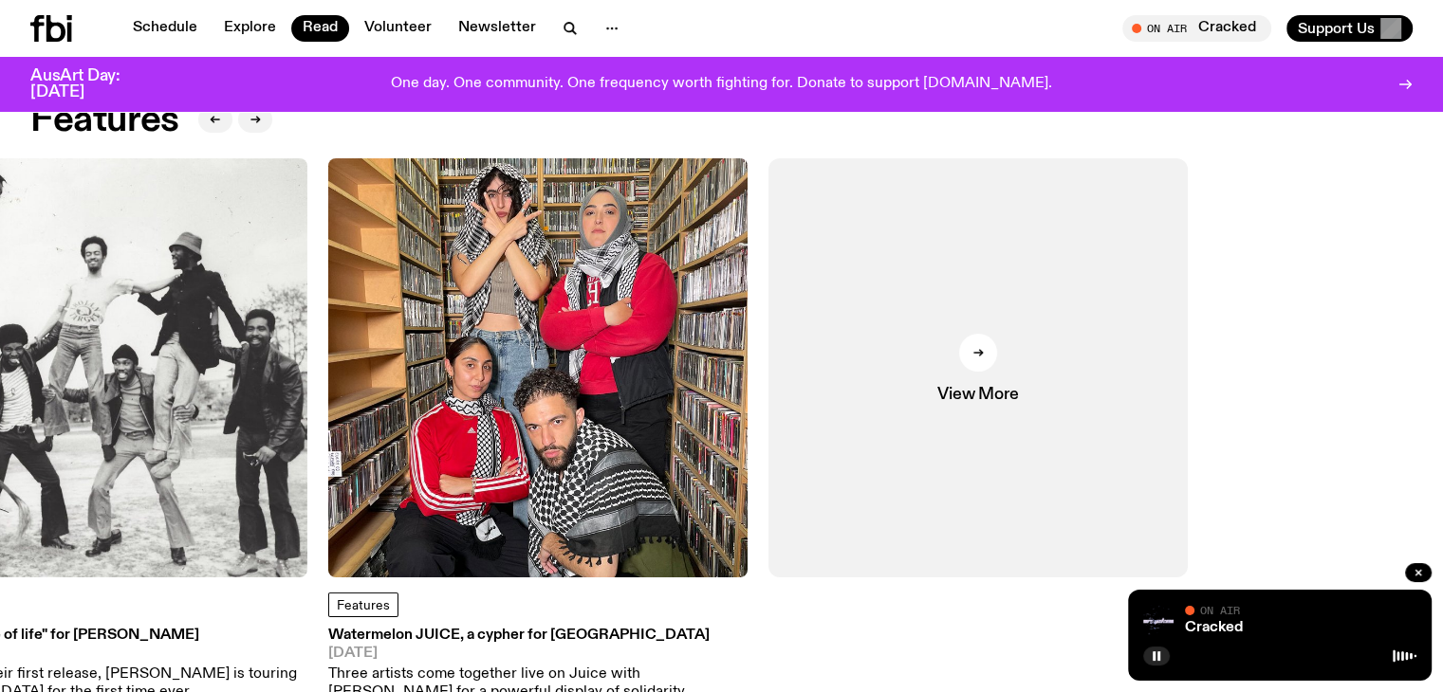
drag, startPoint x: 1135, startPoint y: 363, endPoint x: 470, endPoint y: 373, distance: 665.9
click at [470, 373] on img at bounding box center [537, 367] width 419 height 419
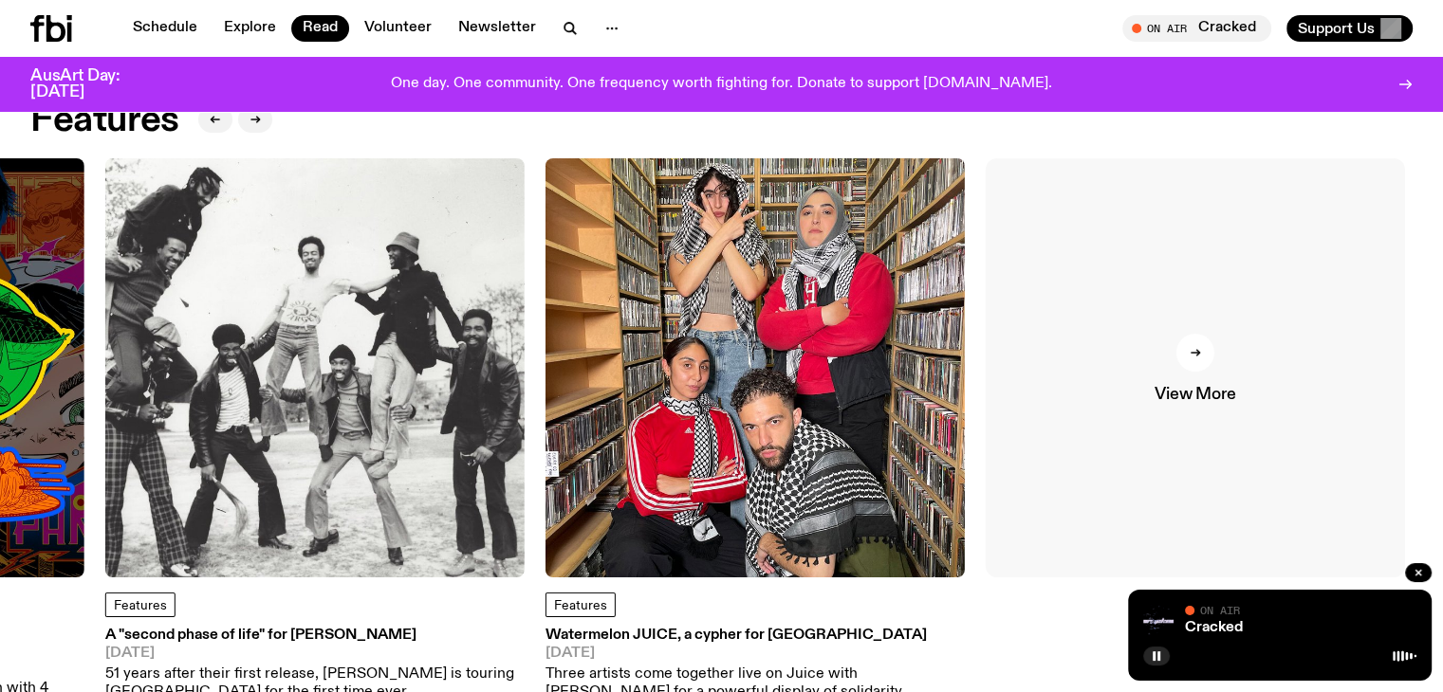
click at [1188, 357] on div at bounding box center [1195, 353] width 38 height 38
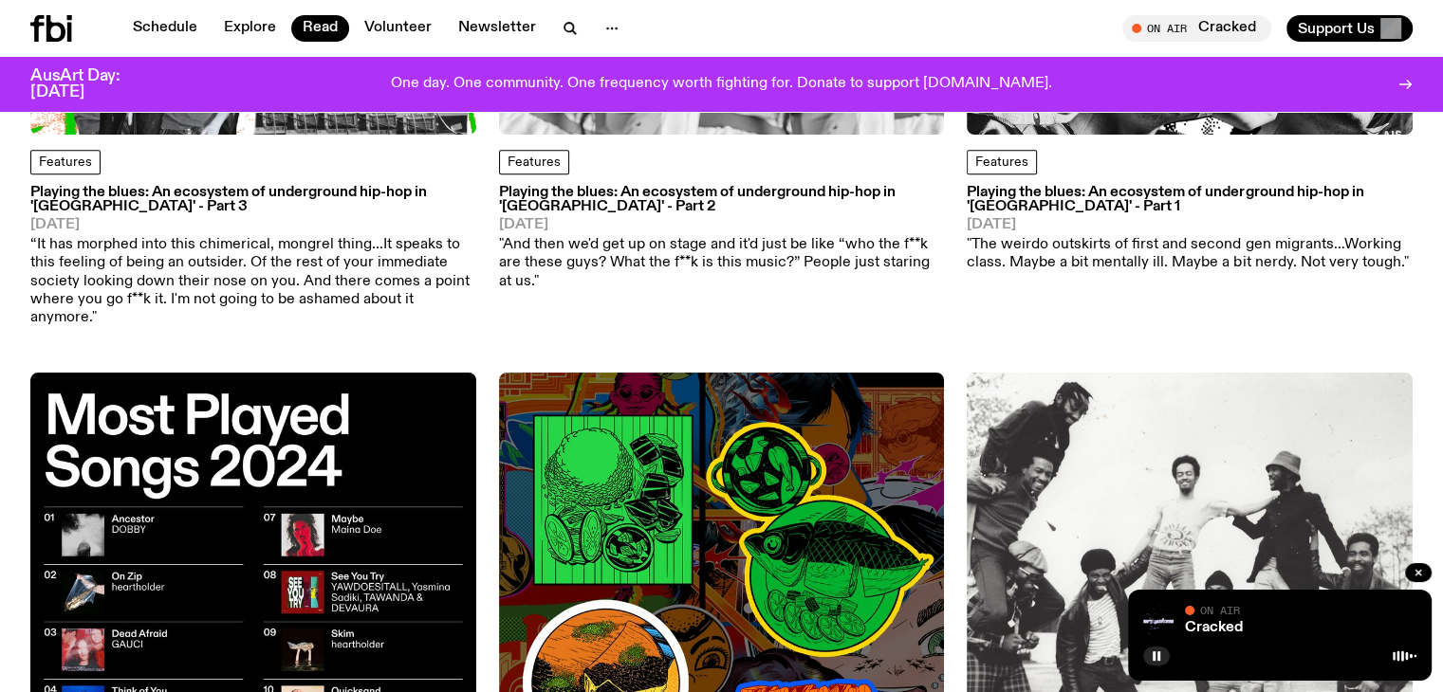
scroll to position [1221, 0]
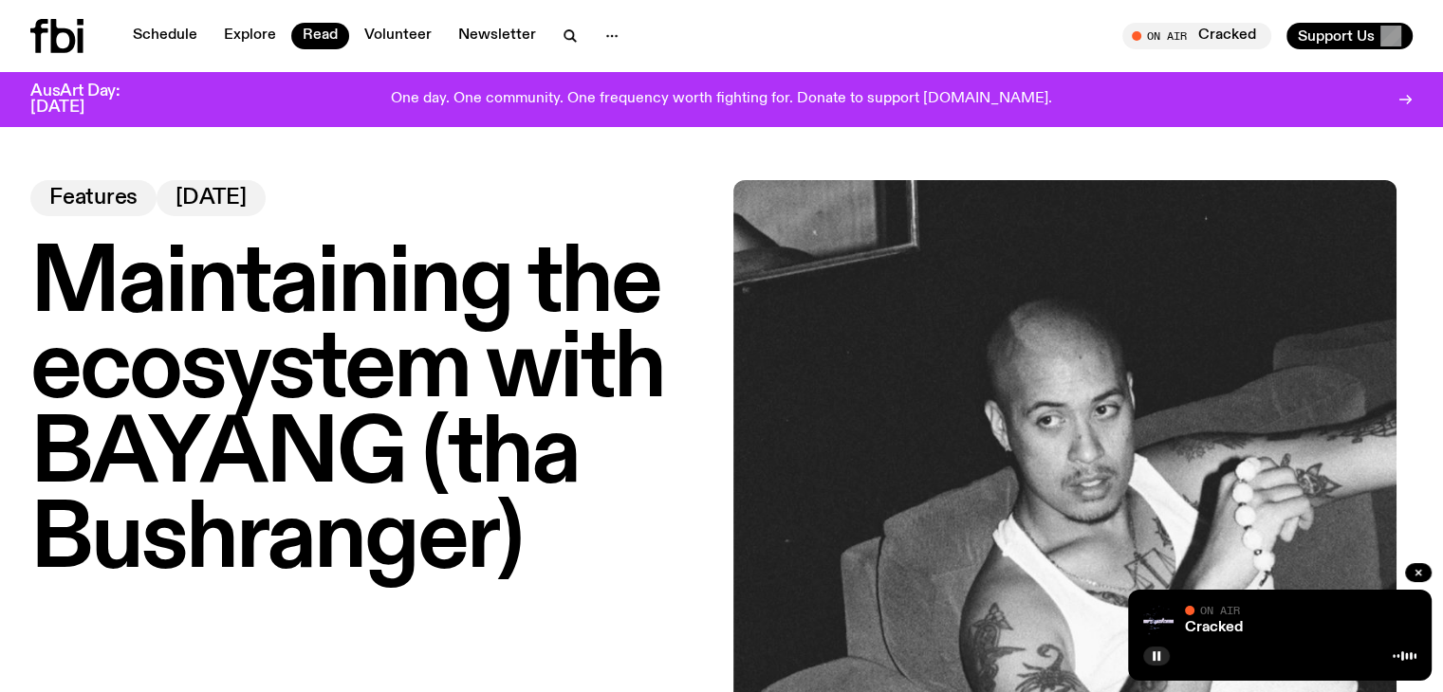
drag, startPoint x: 61, startPoint y: 28, endPoint x: 976, endPoint y: 101, distance: 918.3
click at [61, 28] on icon at bounding box center [63, 36] width 25 height 34
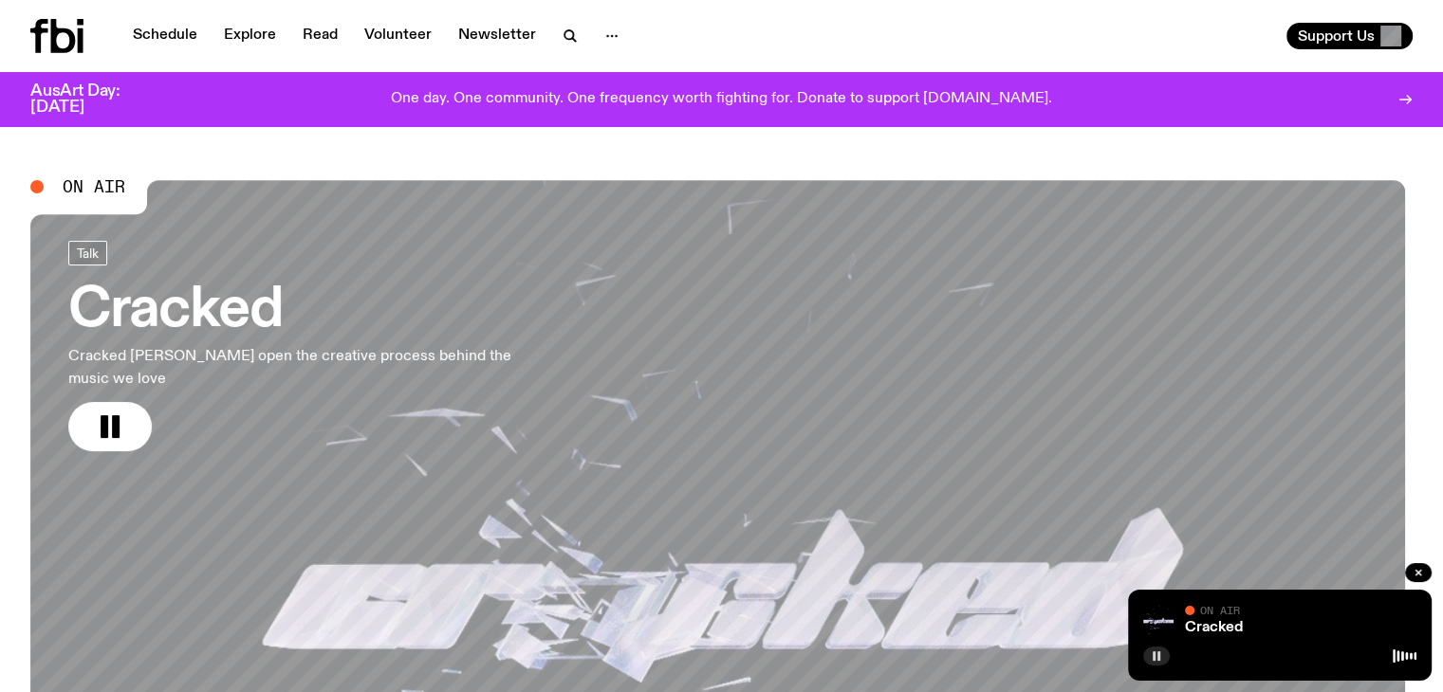
click at [1144, 659] on button "button" at bounding box center [1156, 656] width 27 height 19
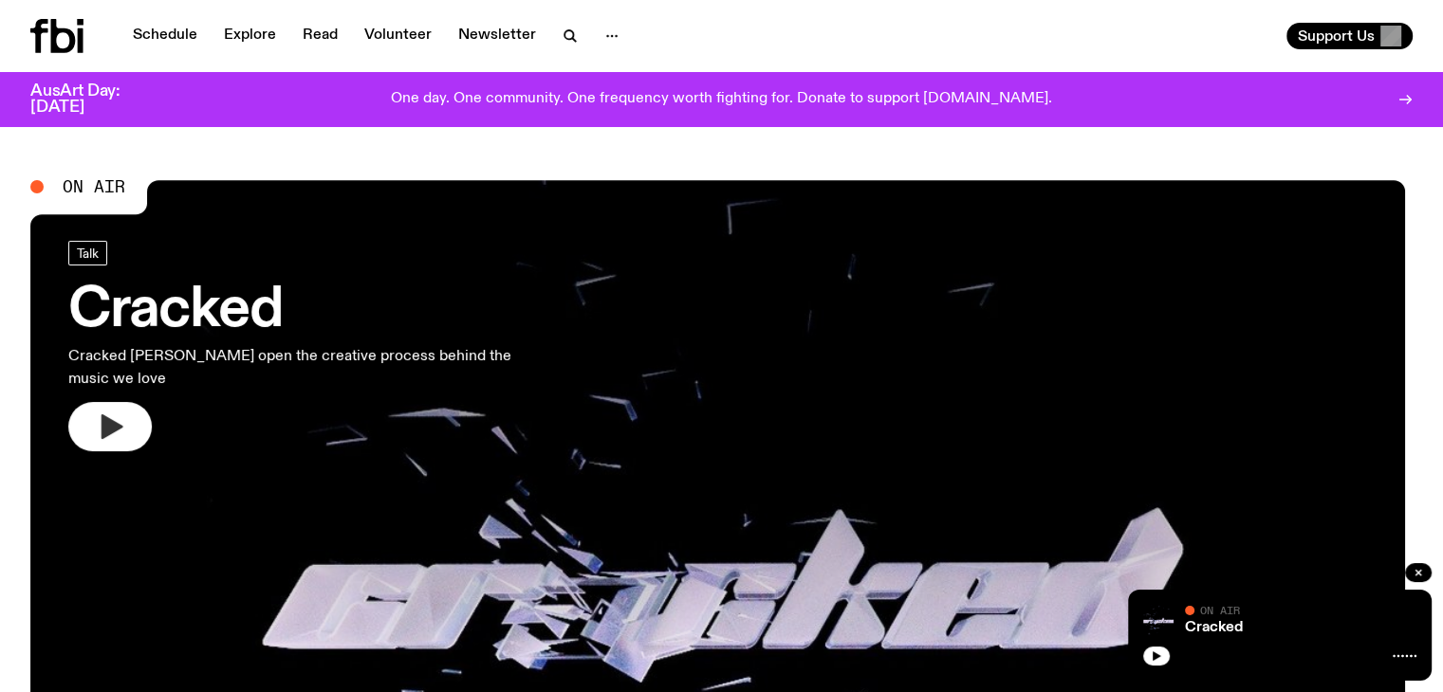
click at [111, 412] on icon "button" at bounding box center [110, 427] width 30 height 30
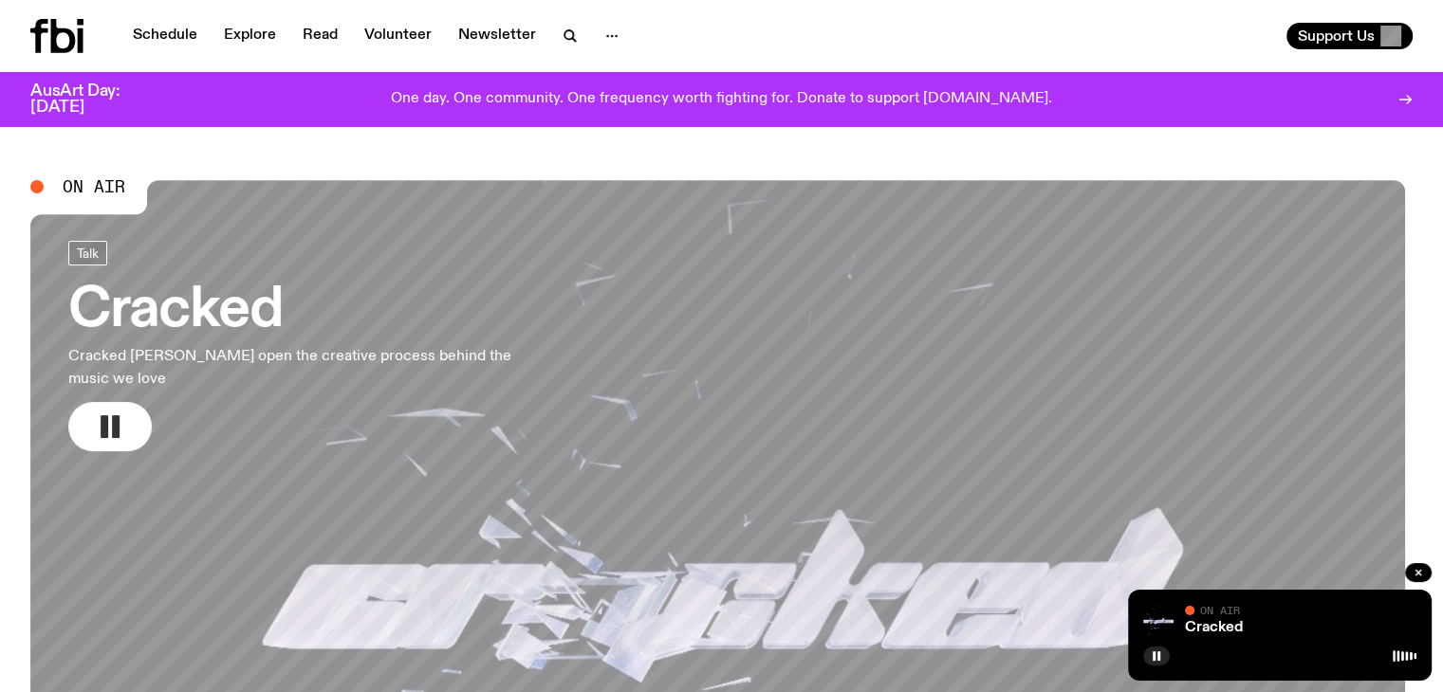
click at [112, 412] on icon "button" at bounding box center [110, 427] width 30 height 30
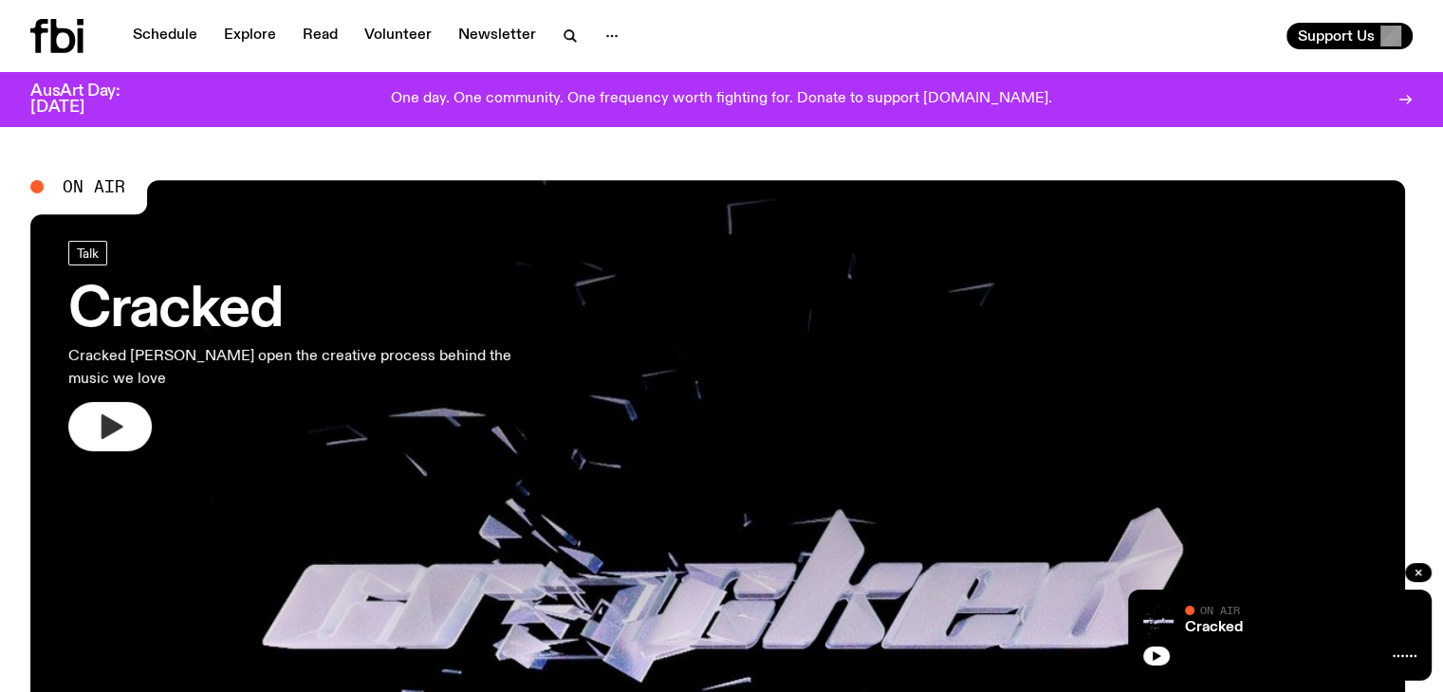
click at [133, 409] on button "button" at bounding box center [109, 426] width 83 height 49
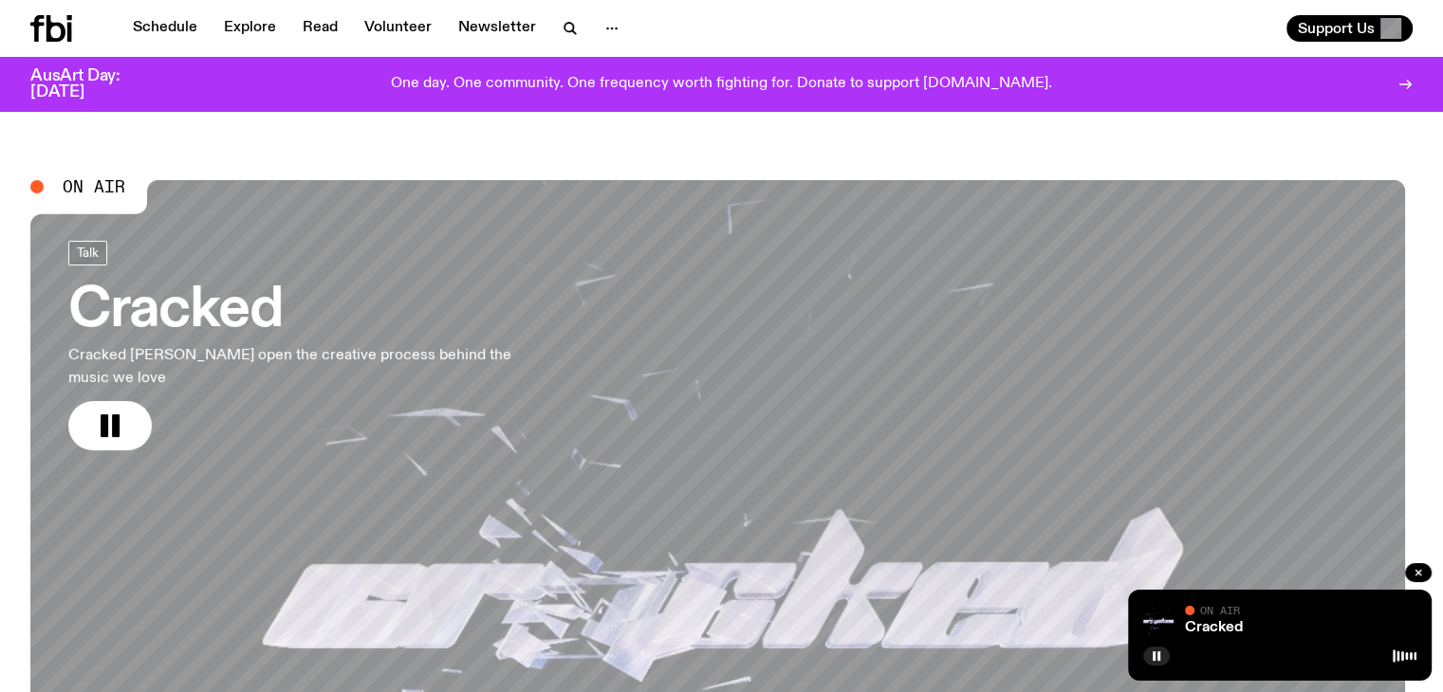
scroll to position [206, 0]
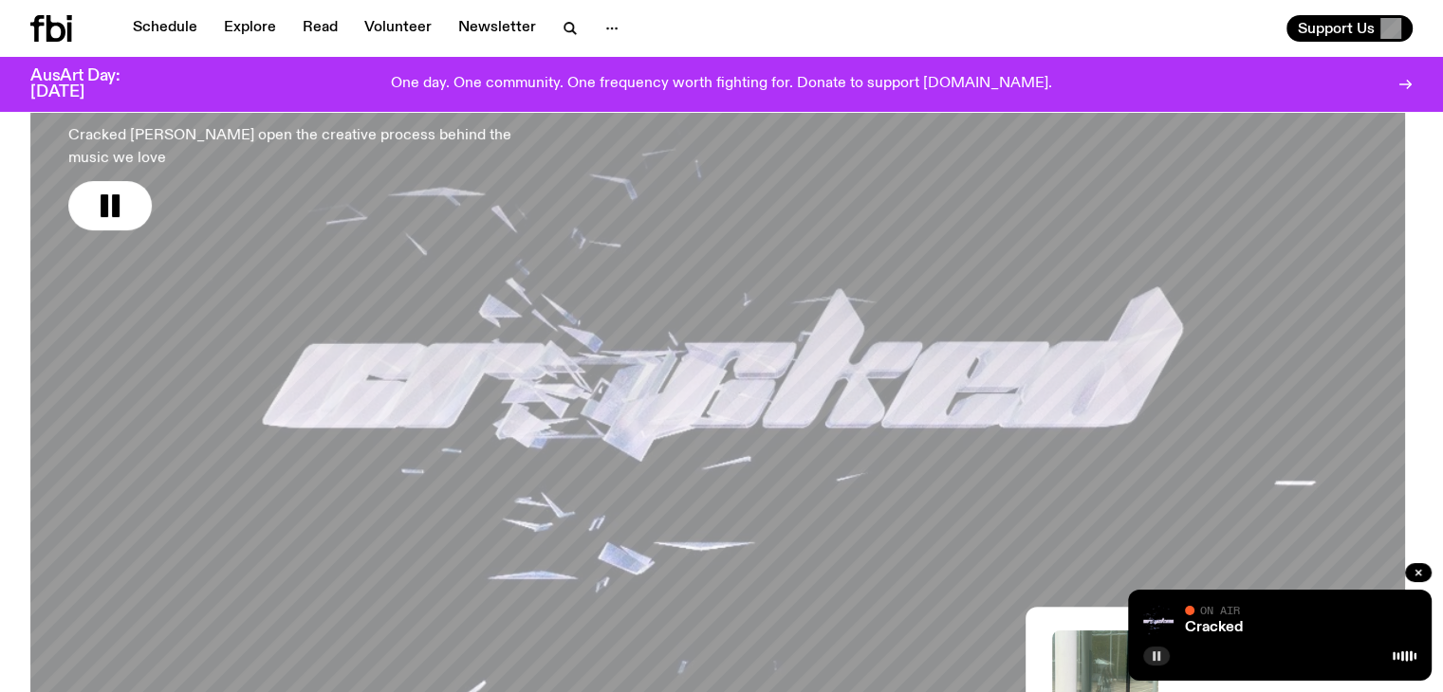
click at [1166, 661] on button "button" at bounding box center [1156, 656] width 27 height 19
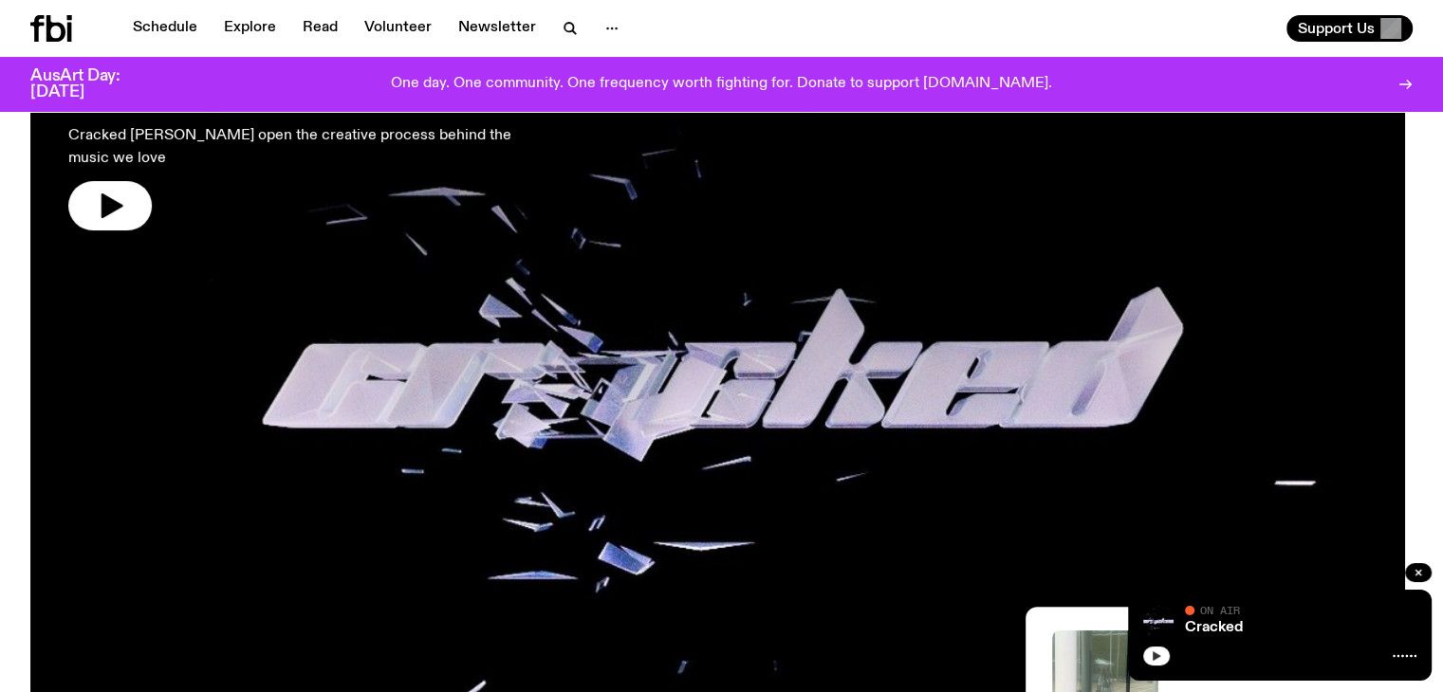
click at [1161, 658] on button "button" at bounding box center [1156, 656] width 27 height 19
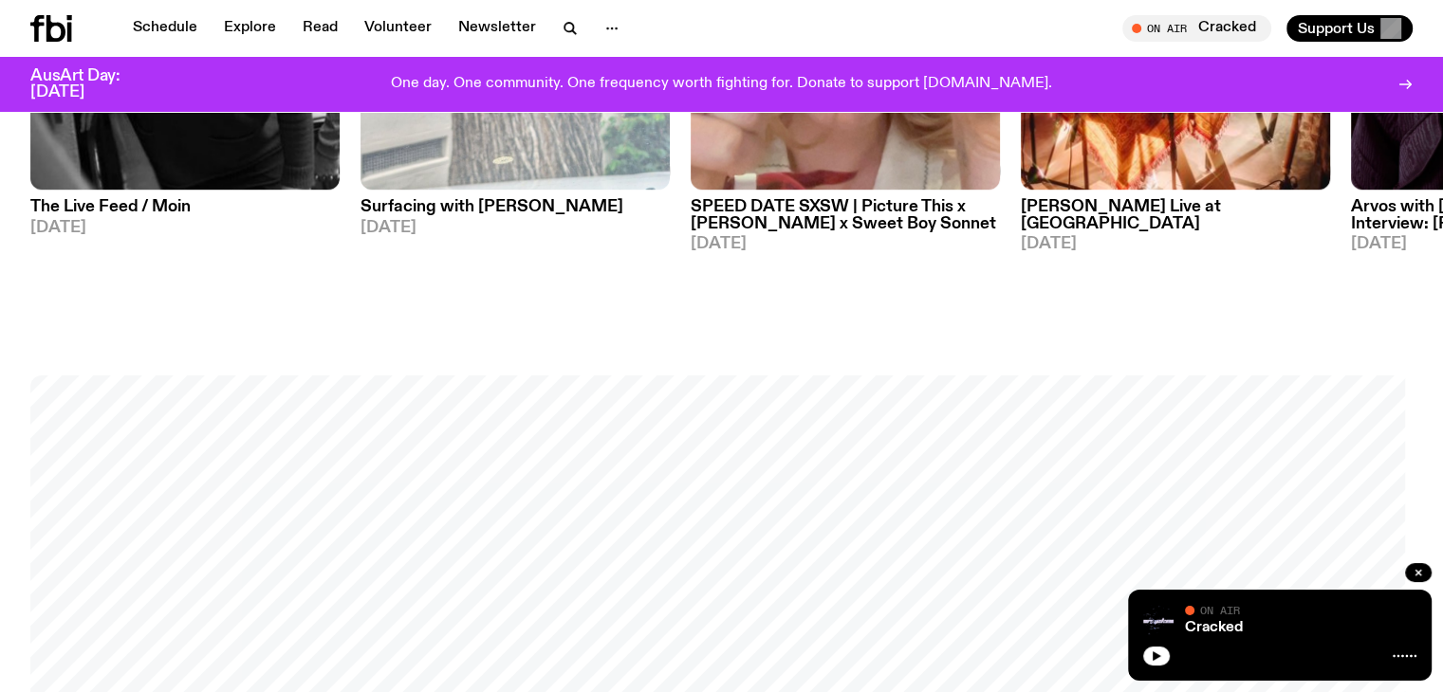
scroll to position [1755, 0]
